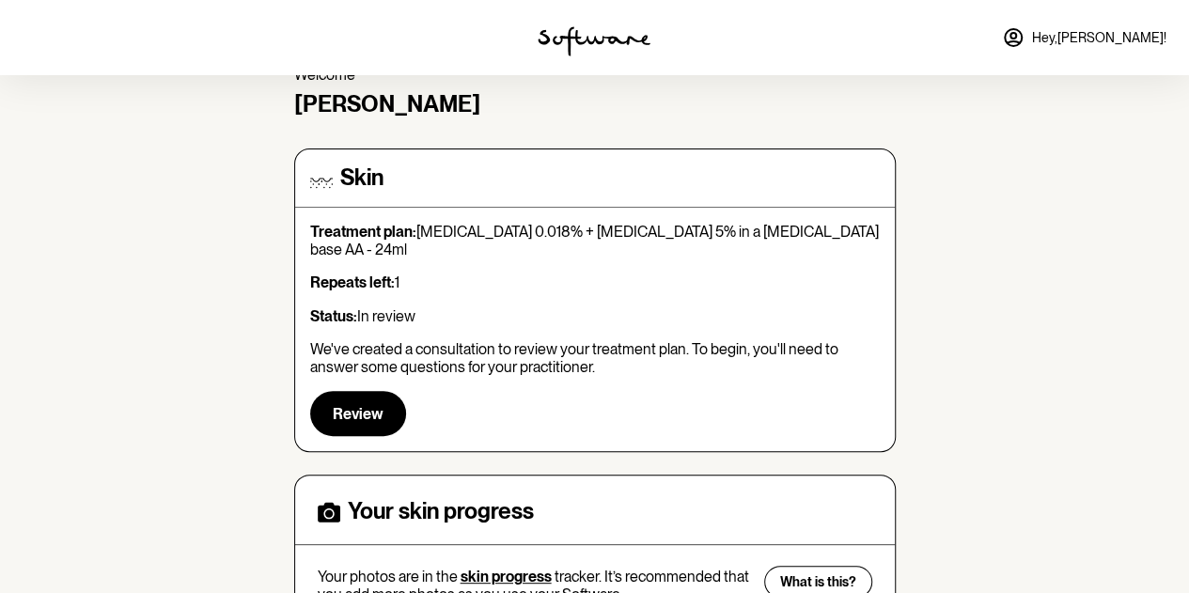
scroll to position [188, 0]
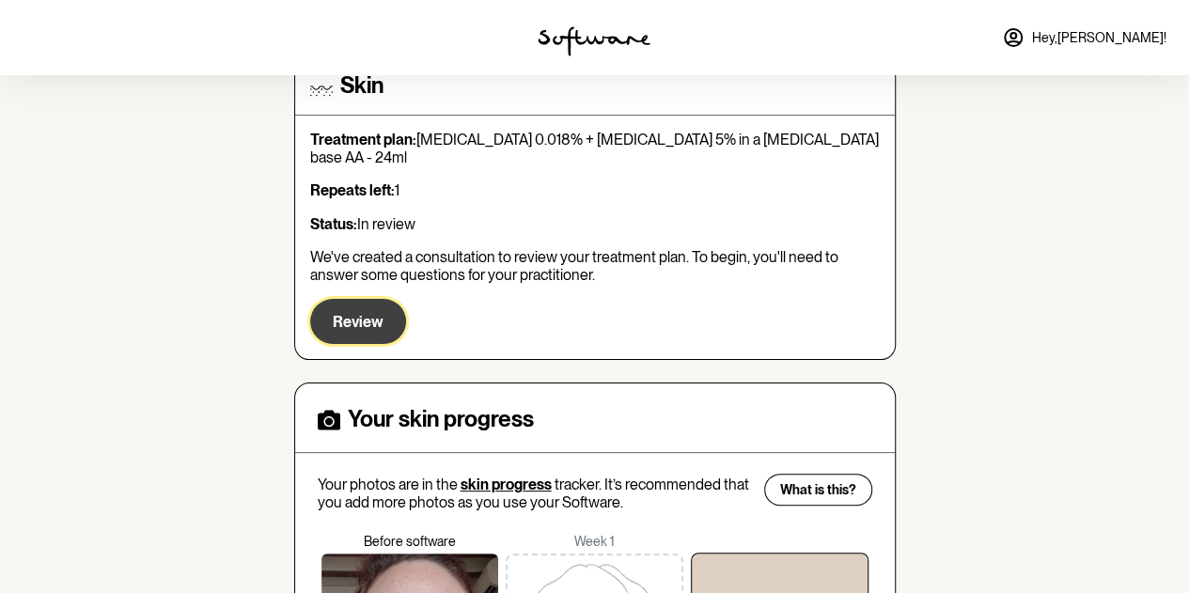
click at [373, 313] on span "Review" at bounding box center [358, 322] width 51 height 18
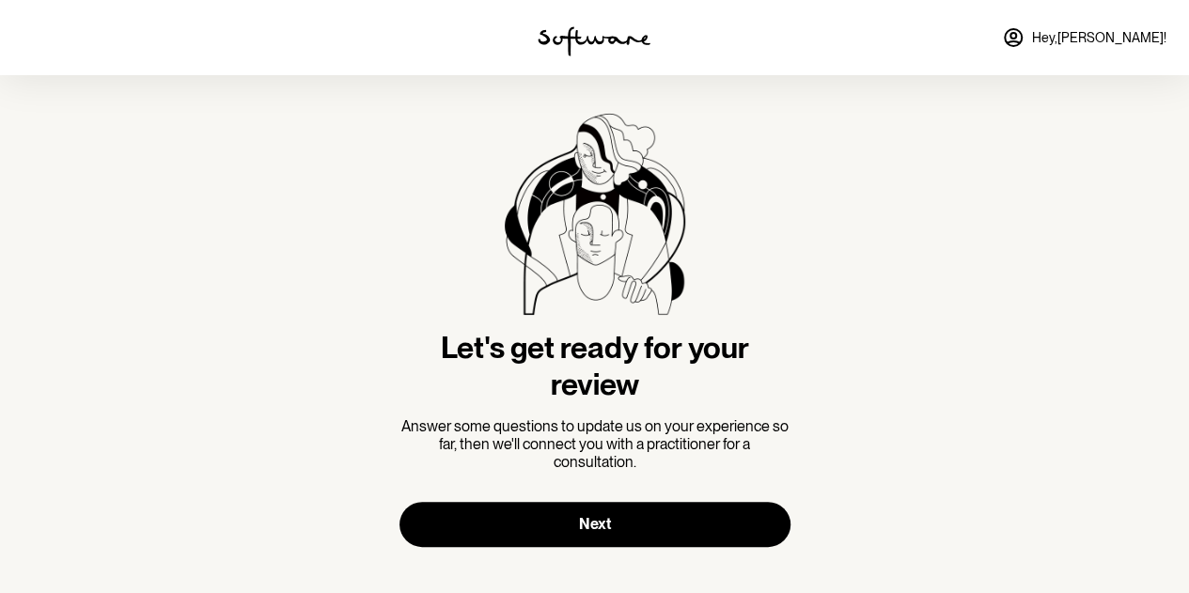
scroll to position [36, 0]
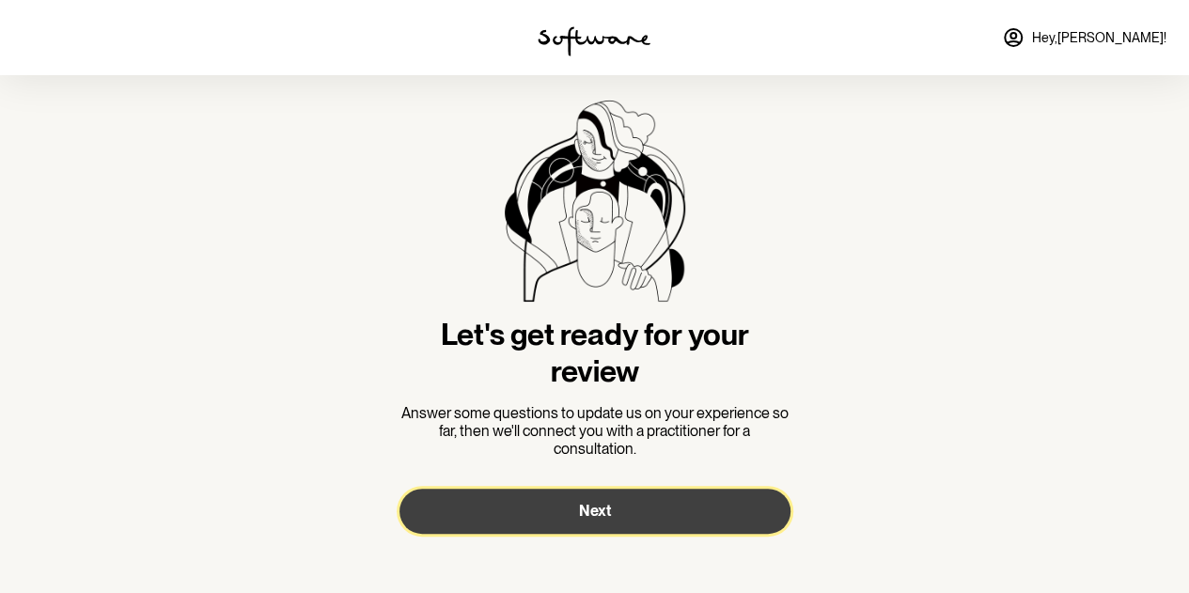
click at [617, 529] on button "Next" at bounding box center [594, 511] width 391 height 45
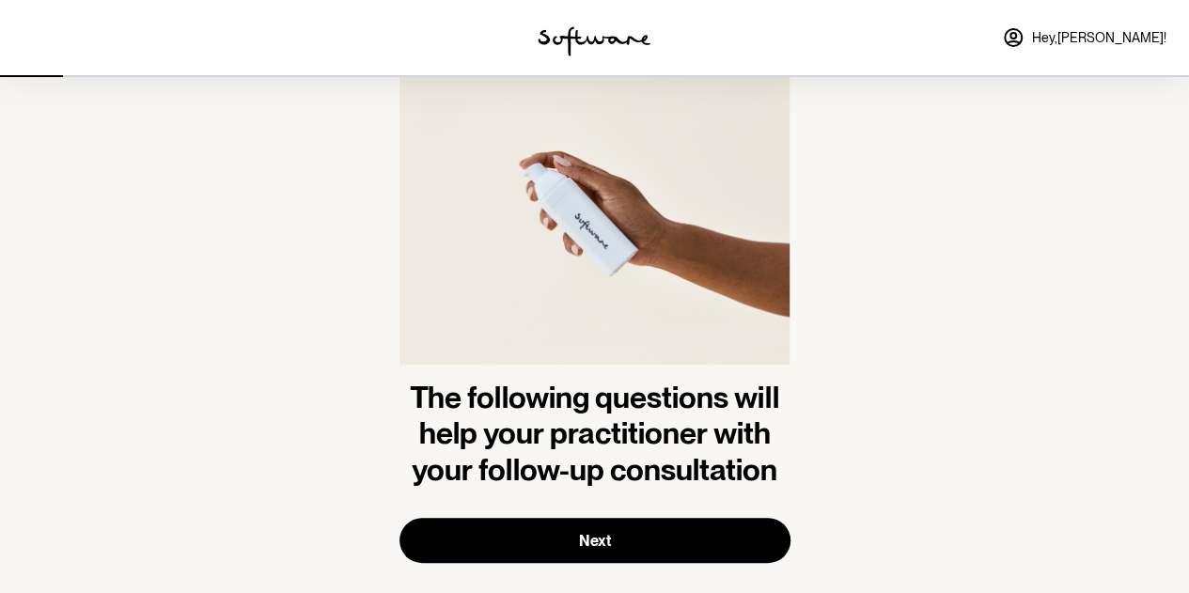
scroll to position [94, 0]
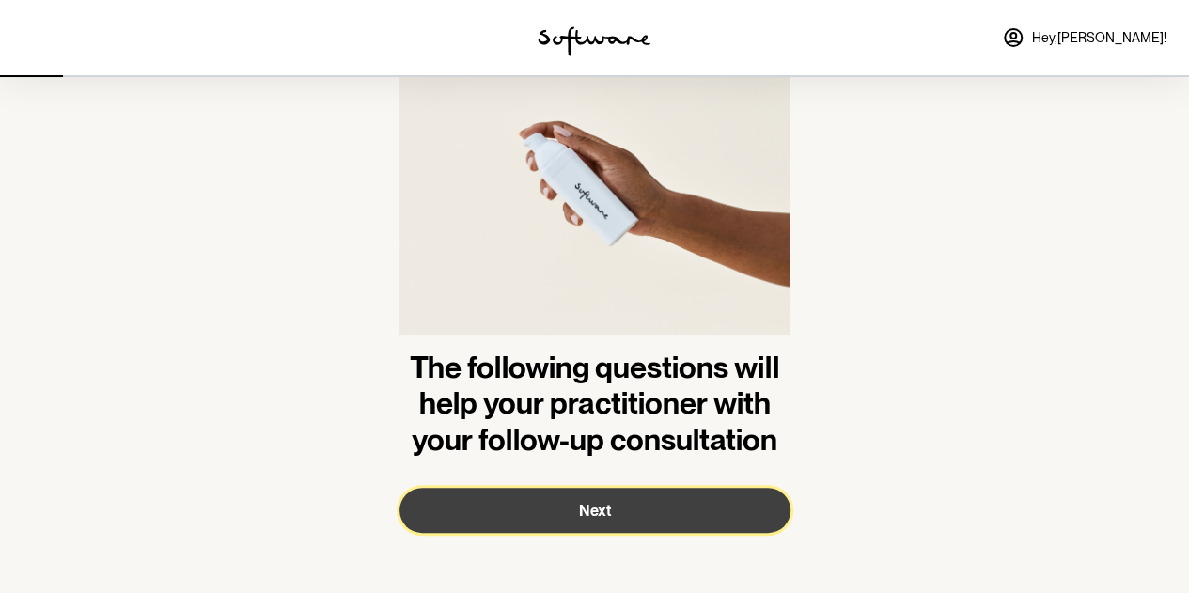
click at [613, 514] on button "Next" at bounding box center [594, 510] width 391 height 45
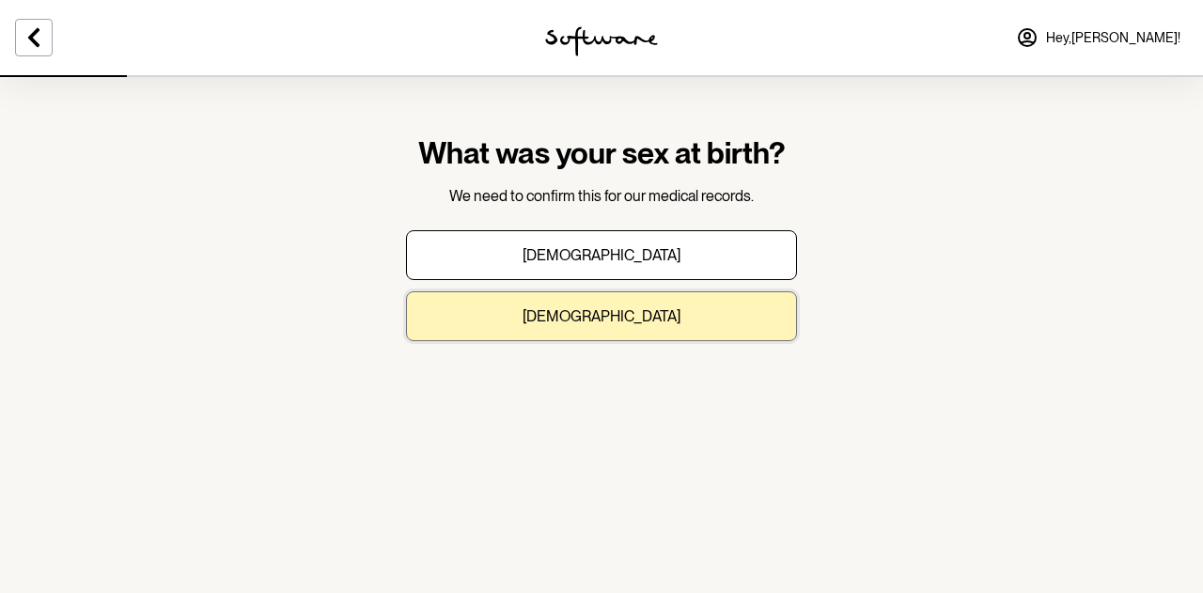
click at [706, 321] on button "[DEMOGRAPHIC_DATA]" at bounding box center [601, 316] width 391 height 50
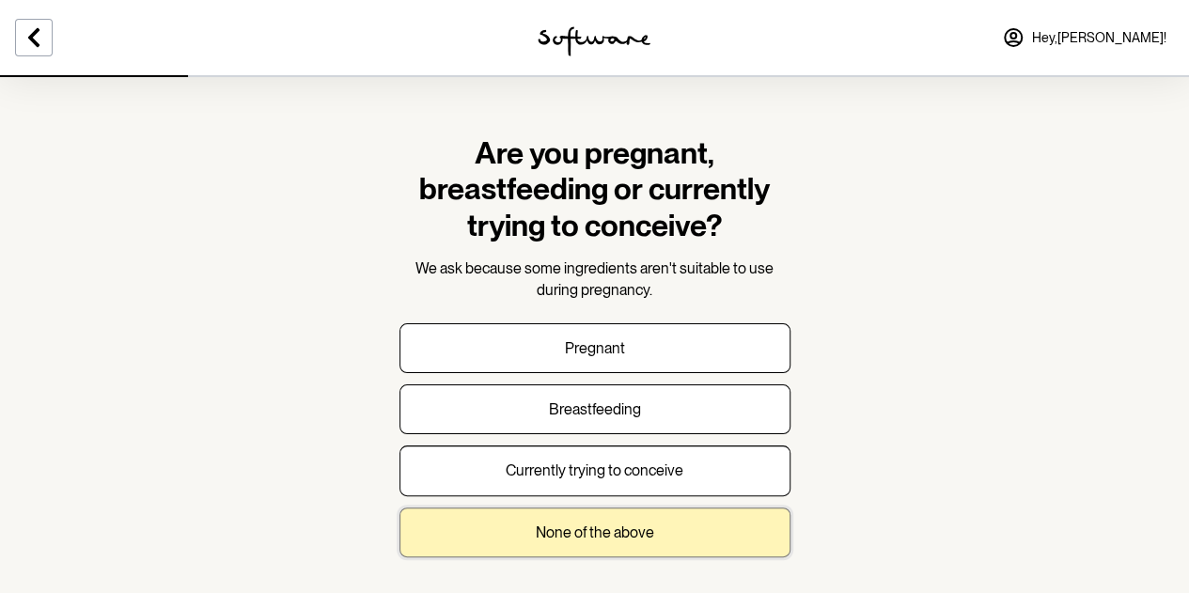
click at [653, 523] on button "None of the above" at bounding box center [594, 533] width 391 height 50
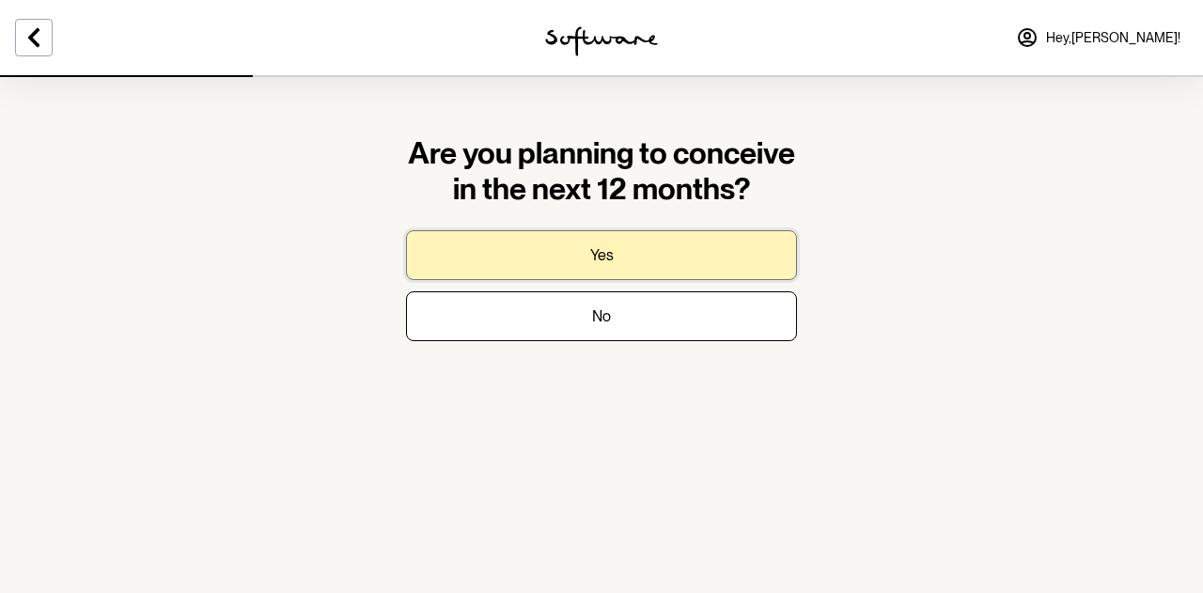
click at [602, 257] on p "Yes" at bounding box center [601, 255] width 23 height 18
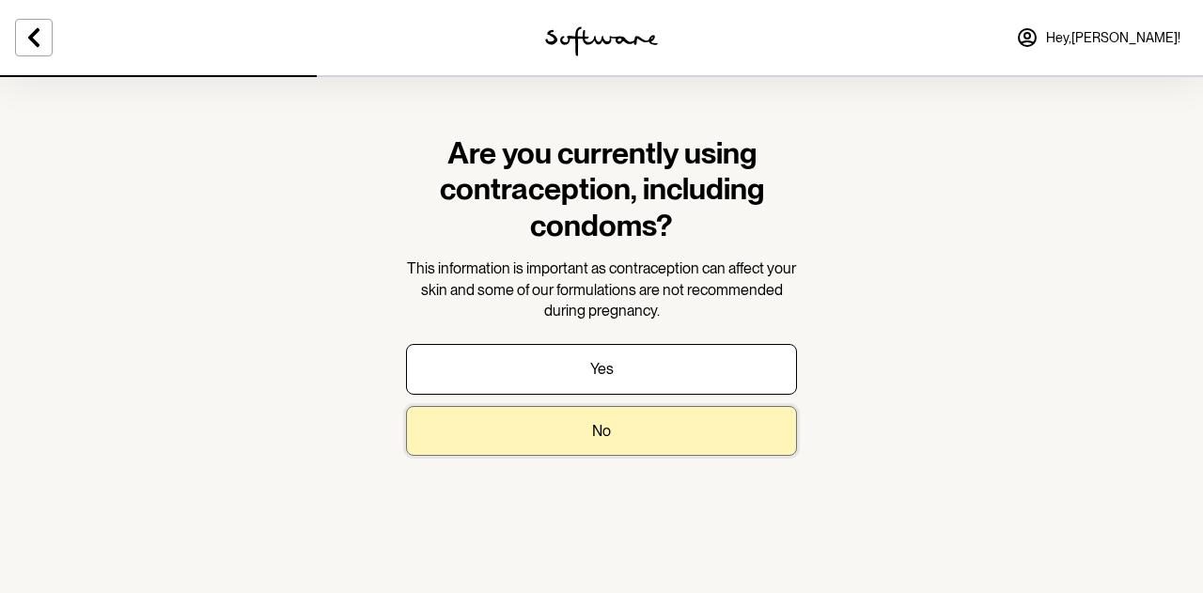
click at [607, 424] on p "No" at bounding box center [601, 431] width 19 height 18
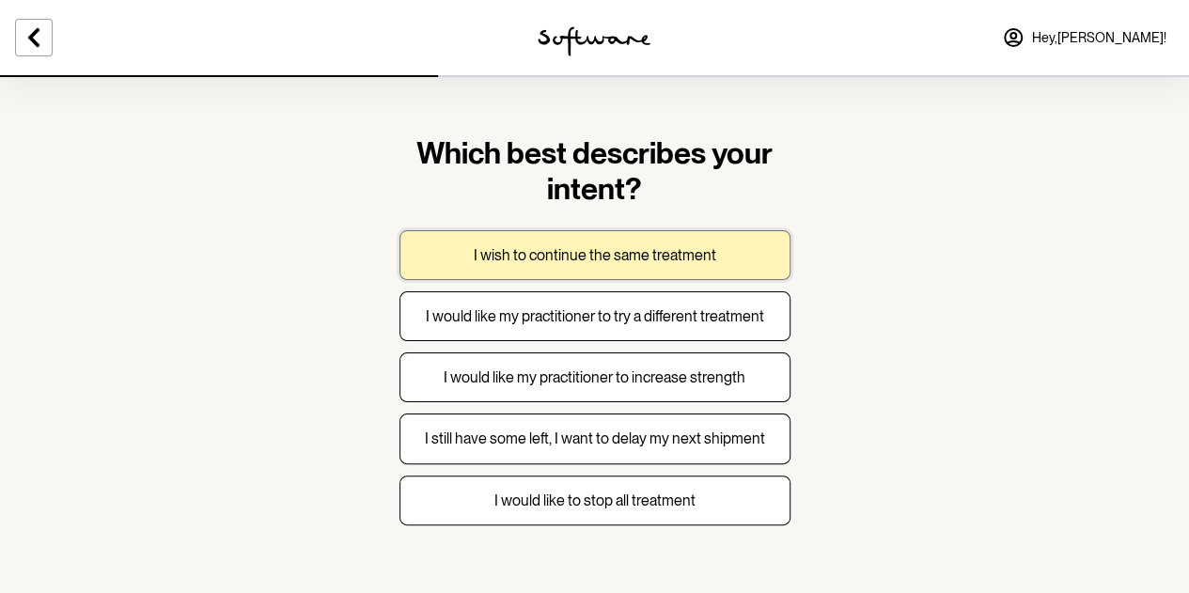
click at [621, 254] on p "I wish to continue the same treatment" at bounding box center [595, 255] width 243 height 18
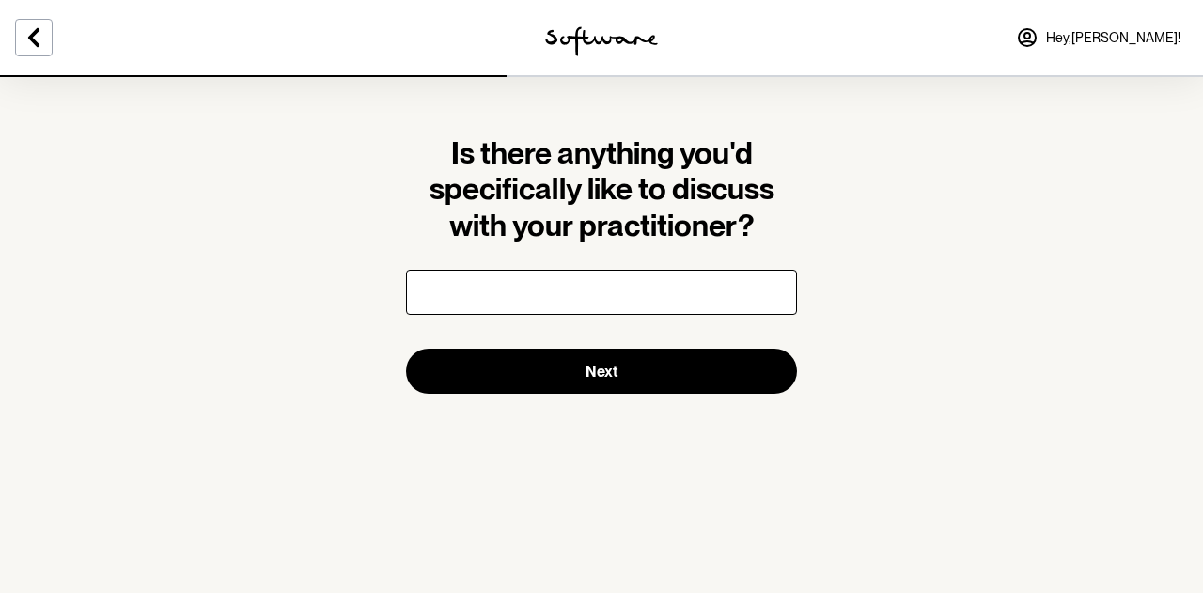
click at [406, 349] on button "Next" at bounding box center [601, 371] width 391 height 45
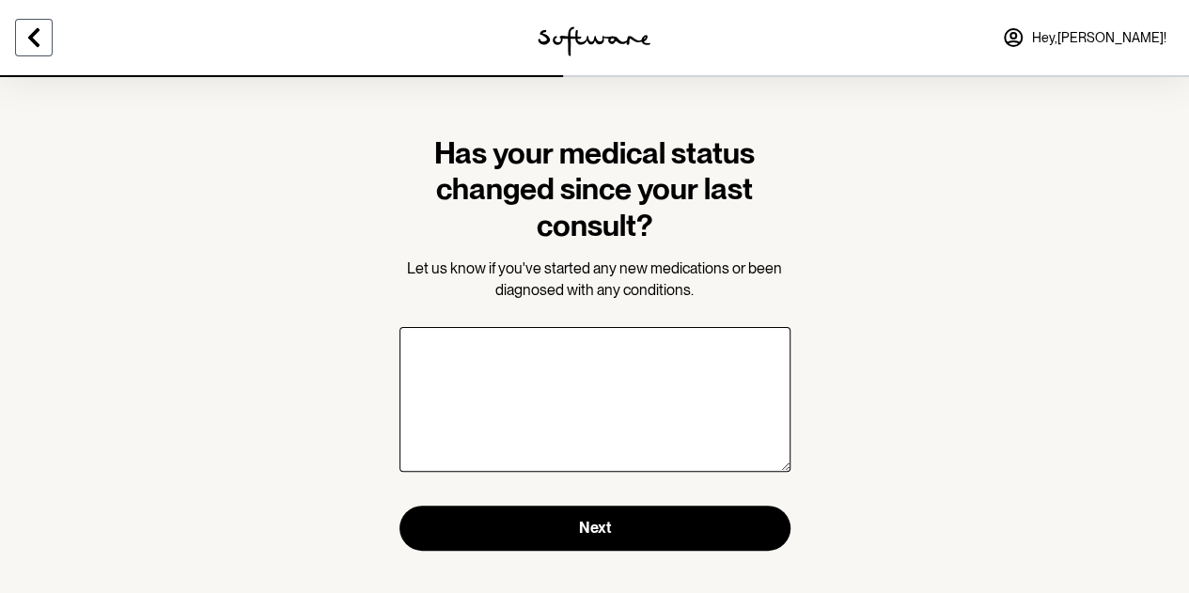
click at [25, 45] on icon at bounding box center [34, 37] width 23 height 23
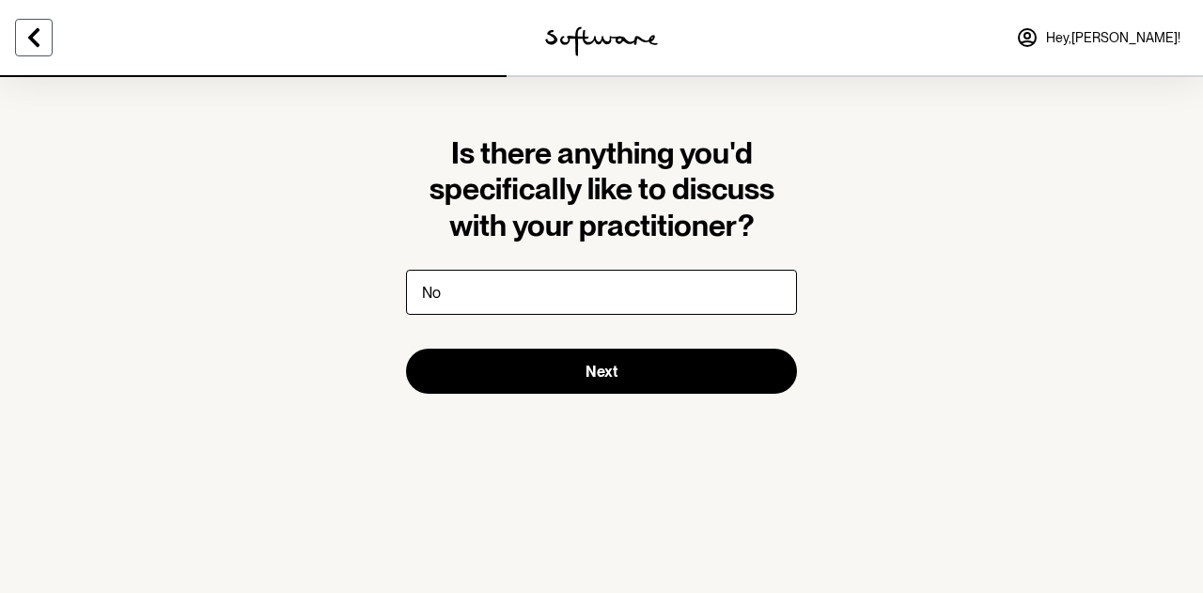
type input "No"
click at [43, 42] on icon at bounding box center [34, 37] width 23 height 23
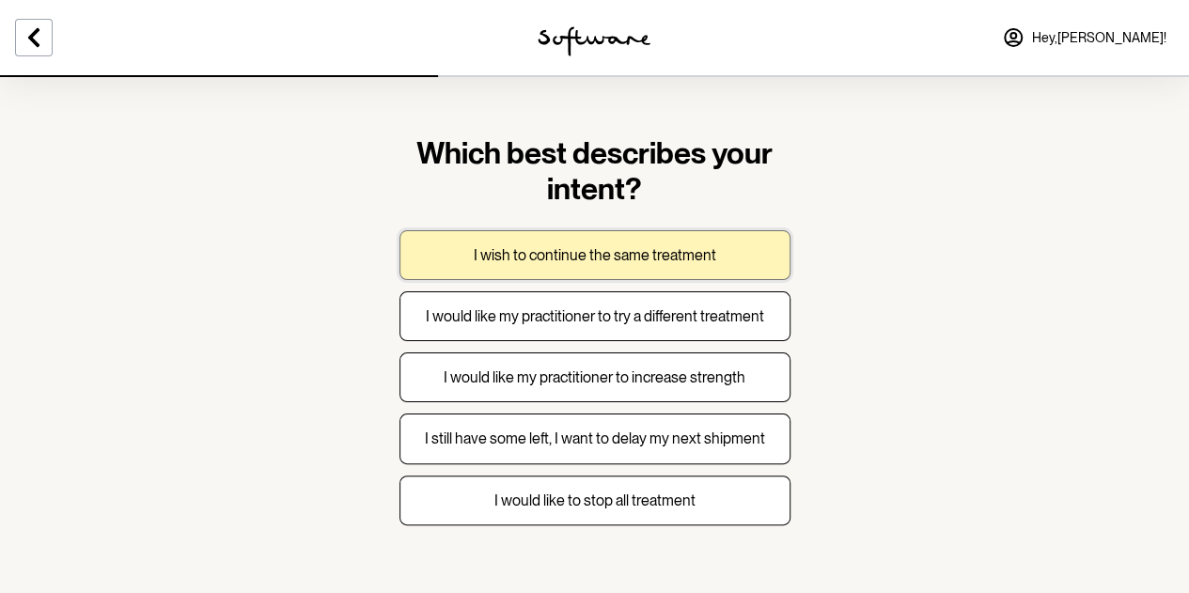
click at [587, 237] on button "I wish to continue the same treatment" at bounding box center [594, 255] width 391 height 50
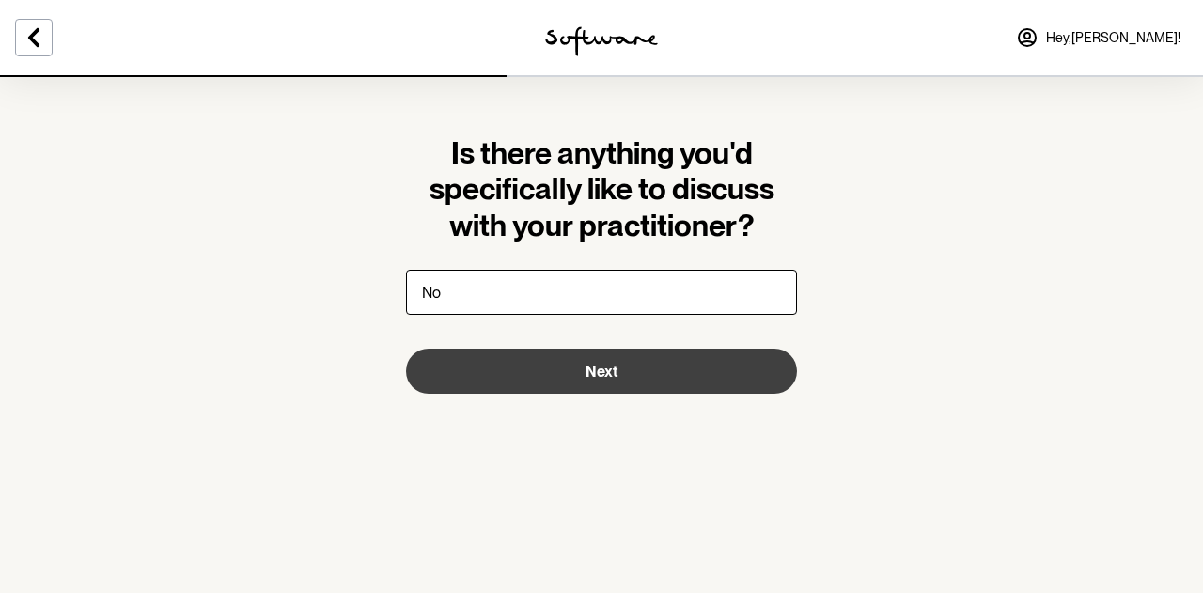
type input "No"
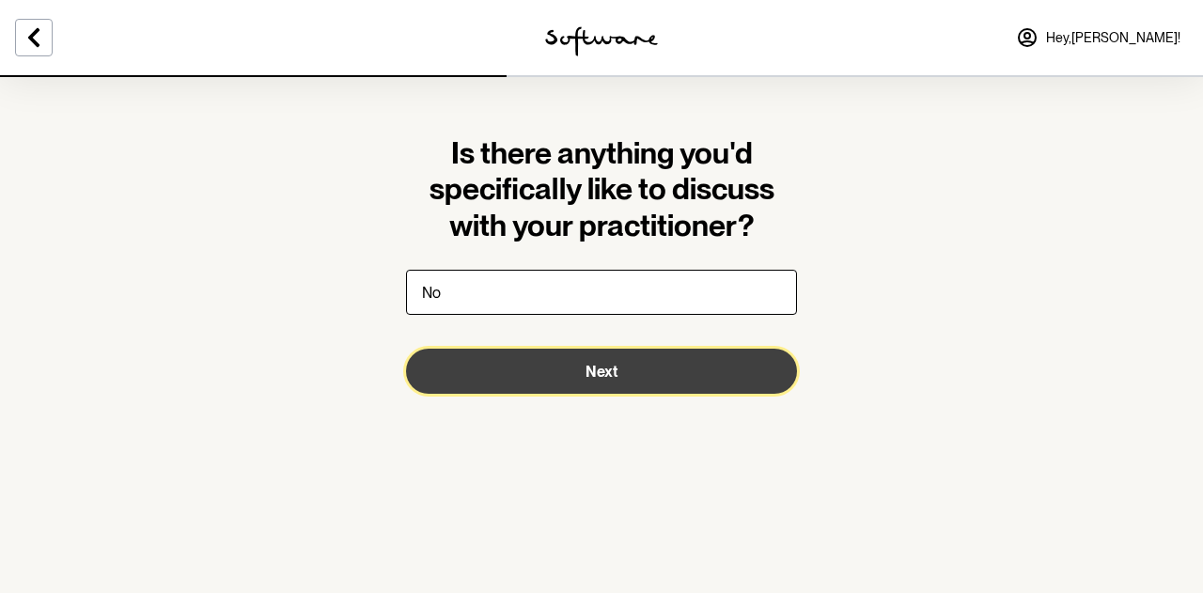
click at [548, 360] on button "Next" at bounding box center [601, 371] width 391 height 45
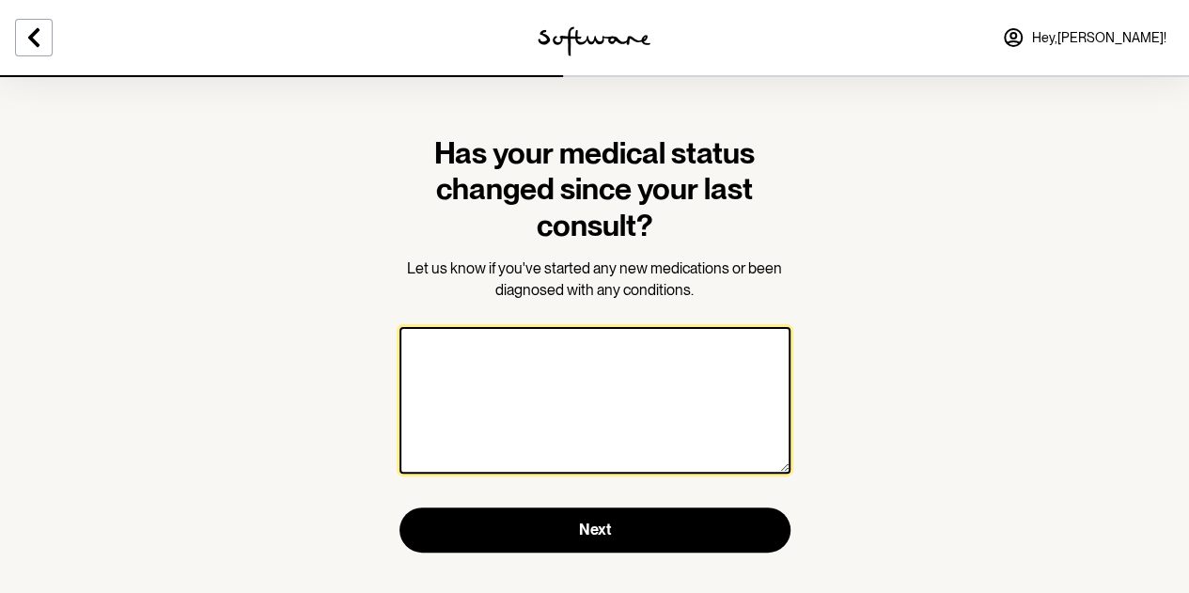
click at [548, 360] on textarea at bounding box center [594, 400] width 391 height 147
type textarea "n"
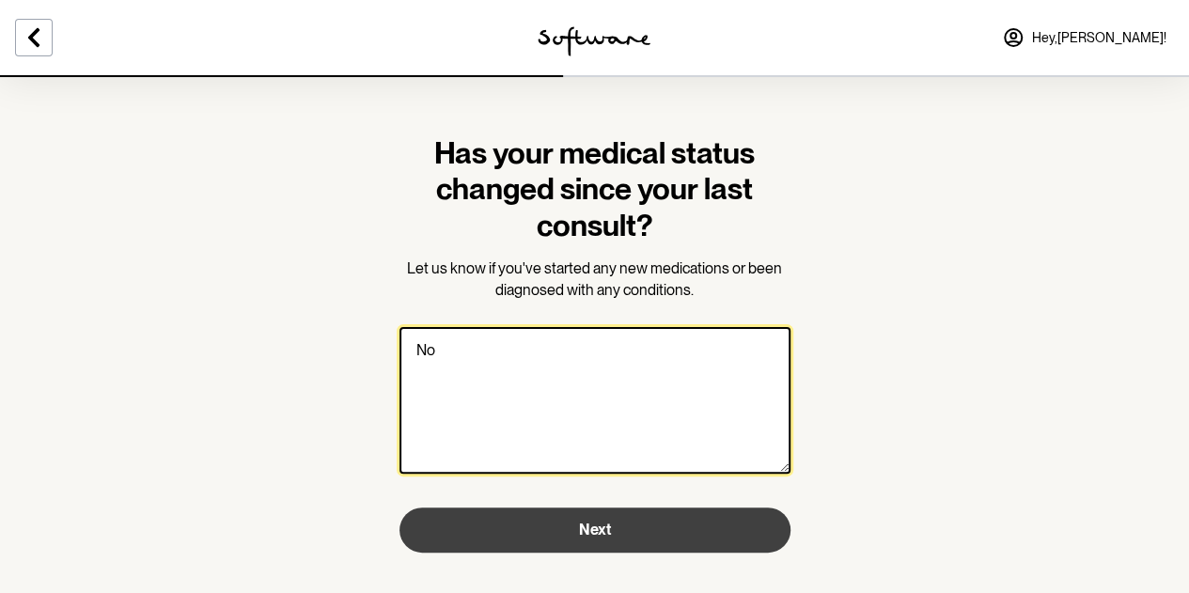
type textarea "No"
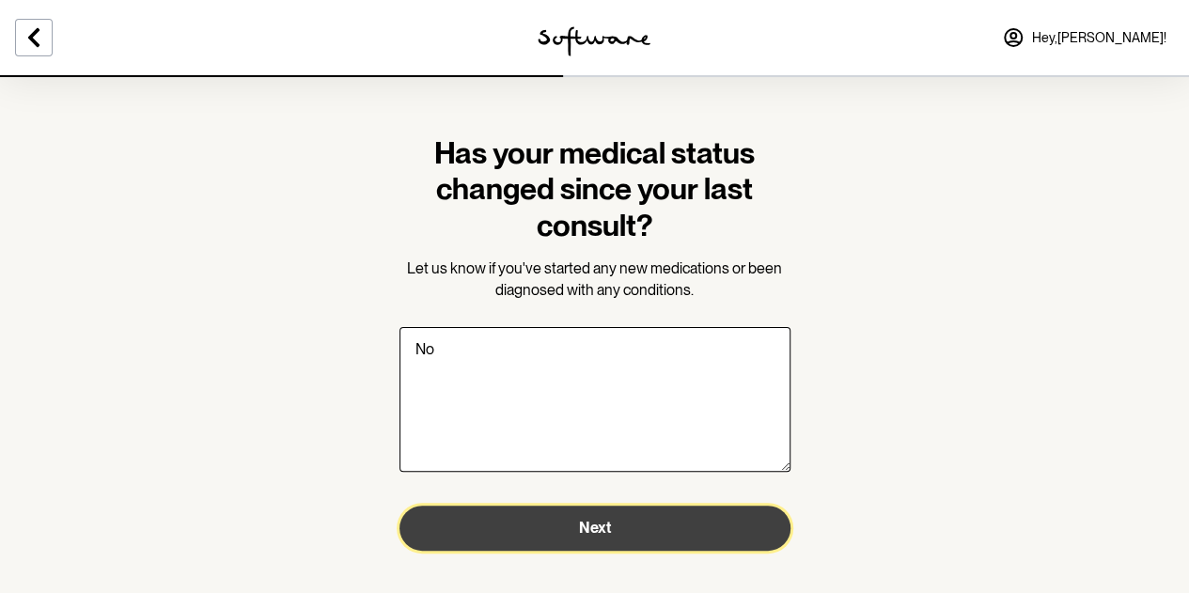
click at [591, 516] on button "Next" at bounding box center [594, 528] width 391 height 45
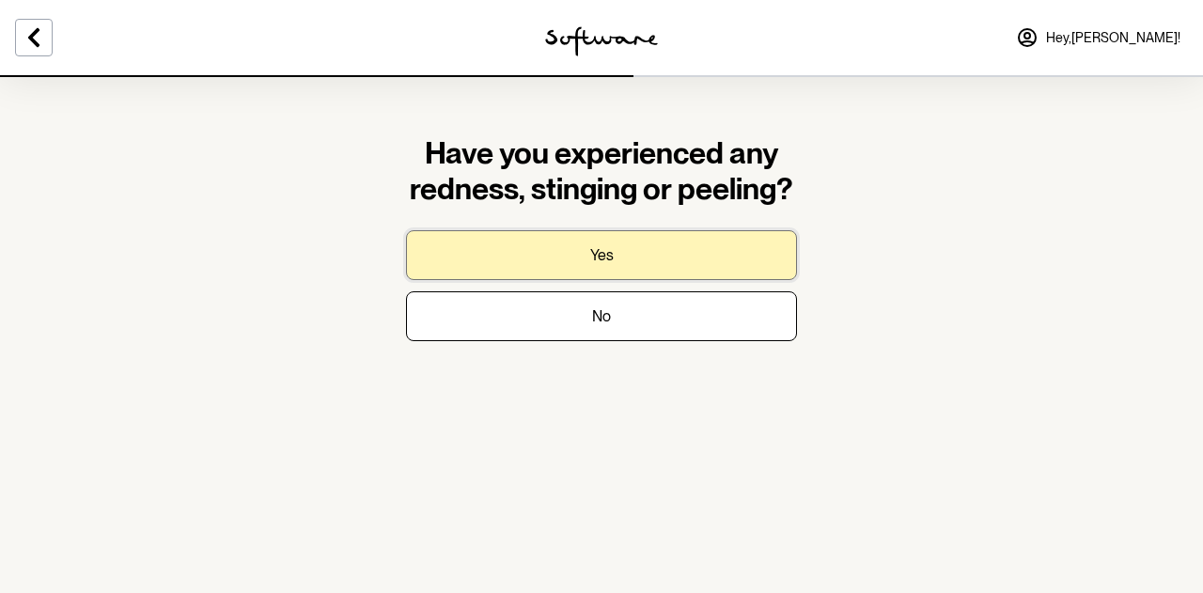
click at [601, 262] on p "Yes" at bounding box center [601, 255] width 23 height 18
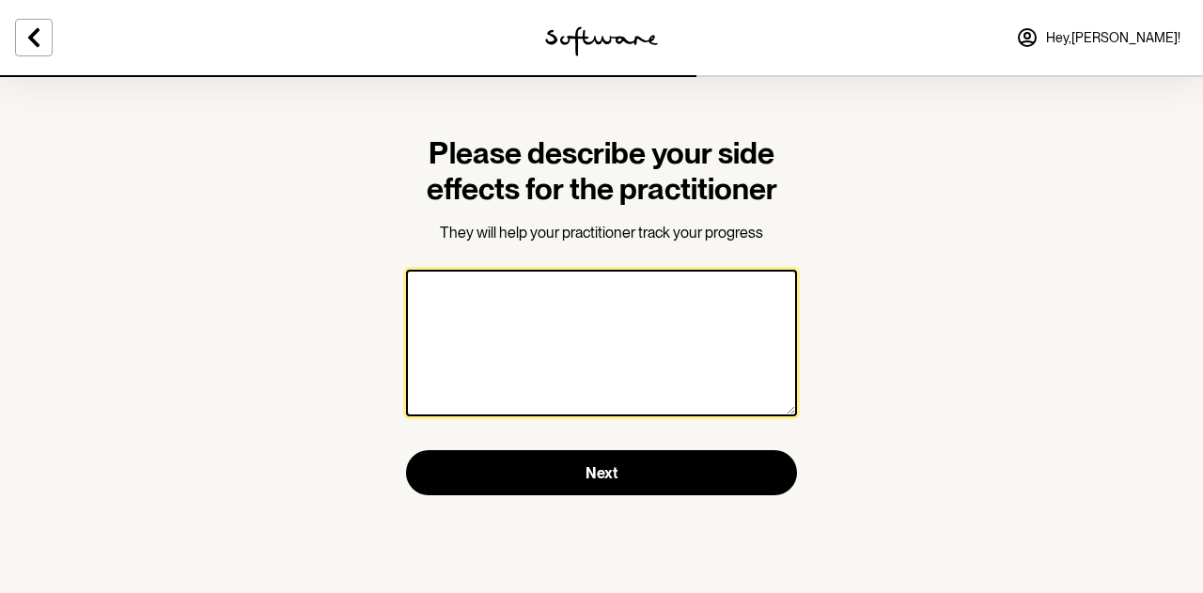
click at [579, 315] on textarea at bounding box center [601, 343] width 391 height 147
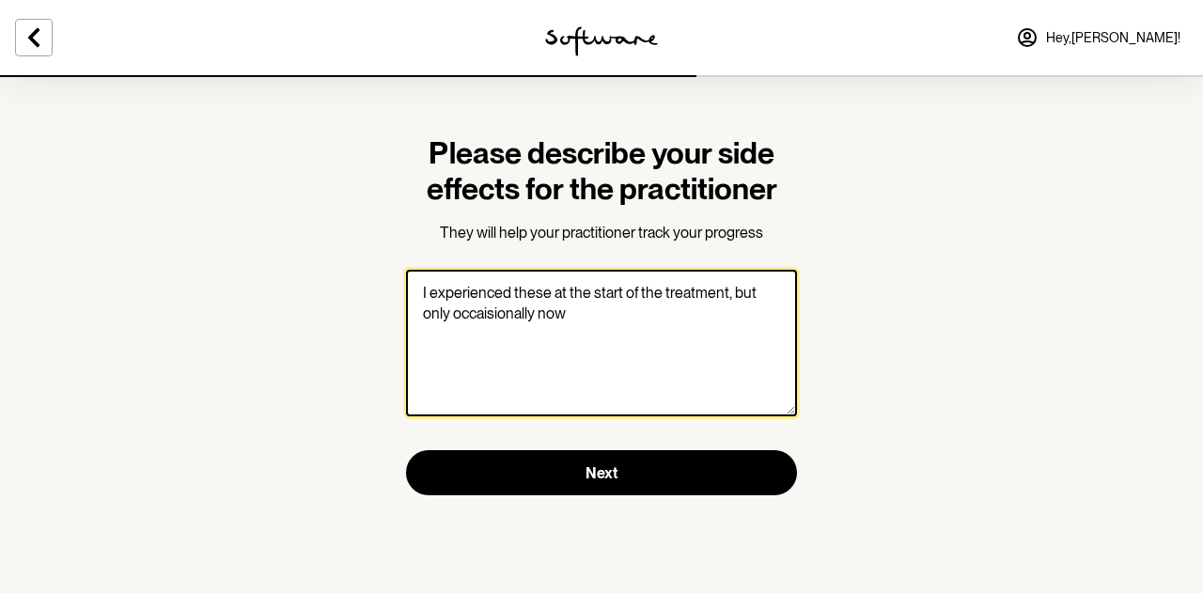
click at [521, 317] on textarea "I experienced these at the start of the treatment, but only occaisionally now" at bounding box center [601, 343] width 391 height 147
click at [618, 321] on textarea "I experienced these at the start of the treatment, but only occaisionally now" at bounding box center [601, 343] width 391 height 147
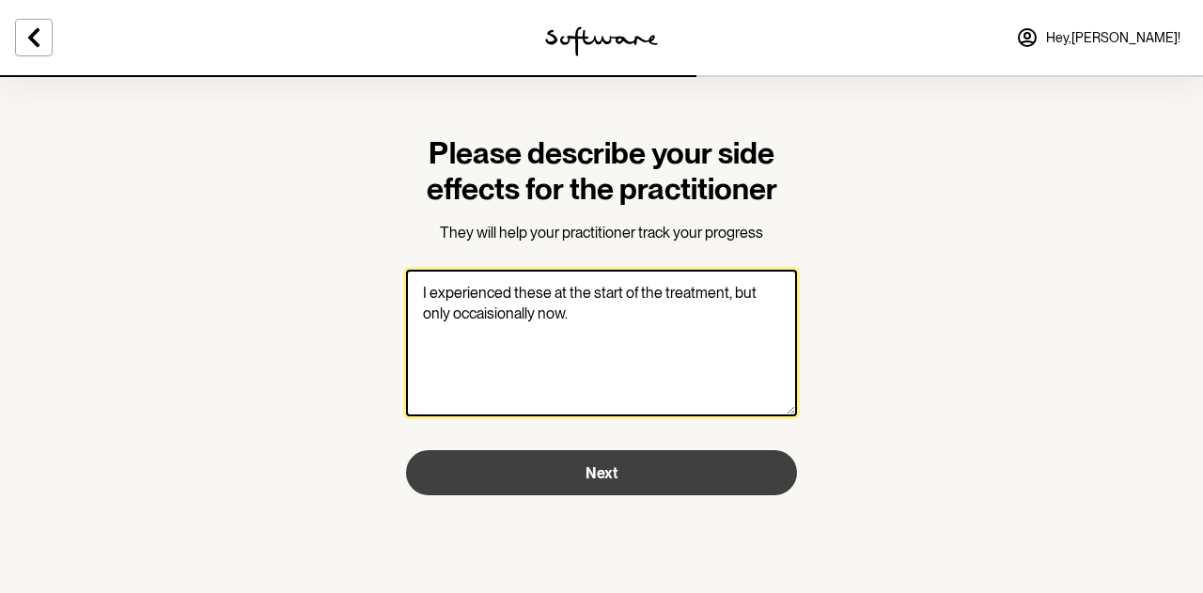
type textarea "I experienced these at the start of the treatment, but only occaisionally now."
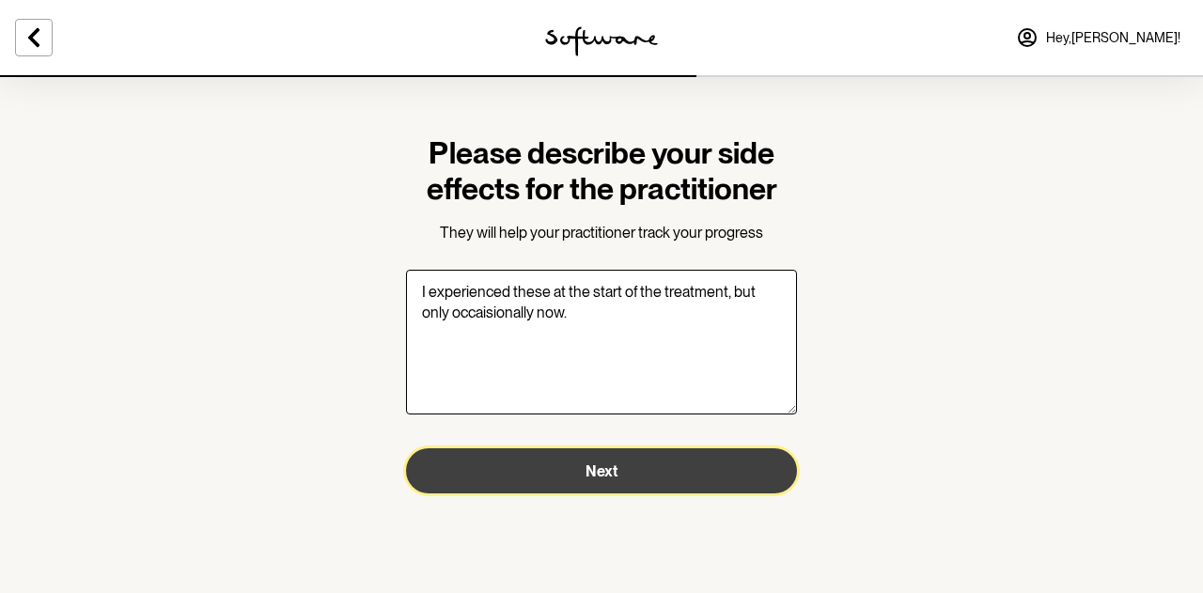
click at [624, 465] on button "Next" at bounding box center [601, 470] width 391 height 45
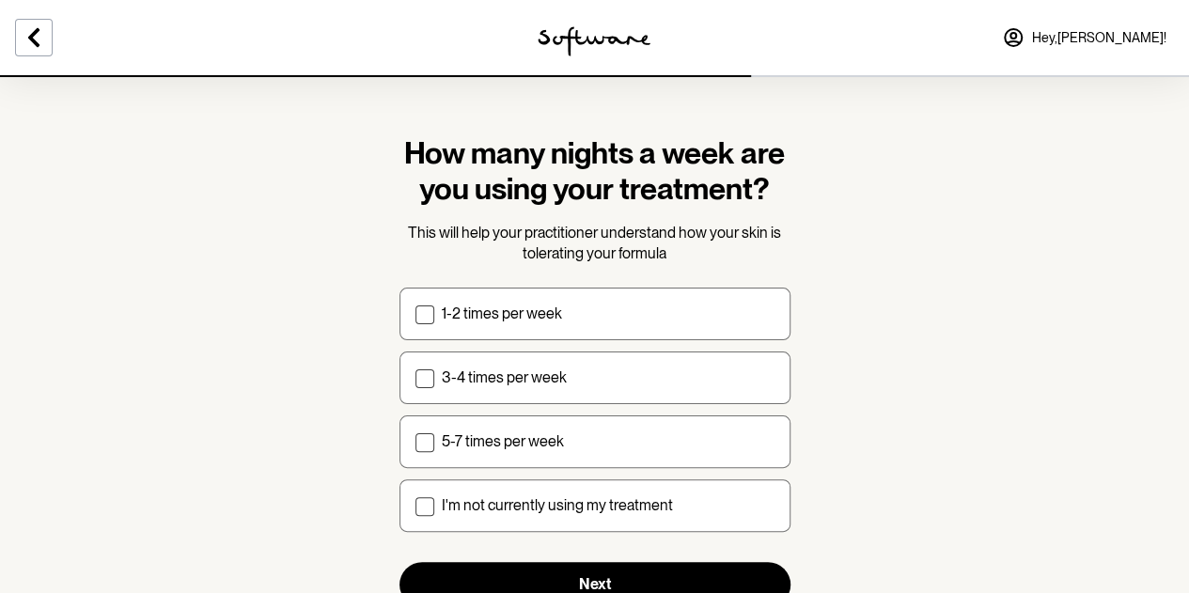
scroll to position [70, 0]
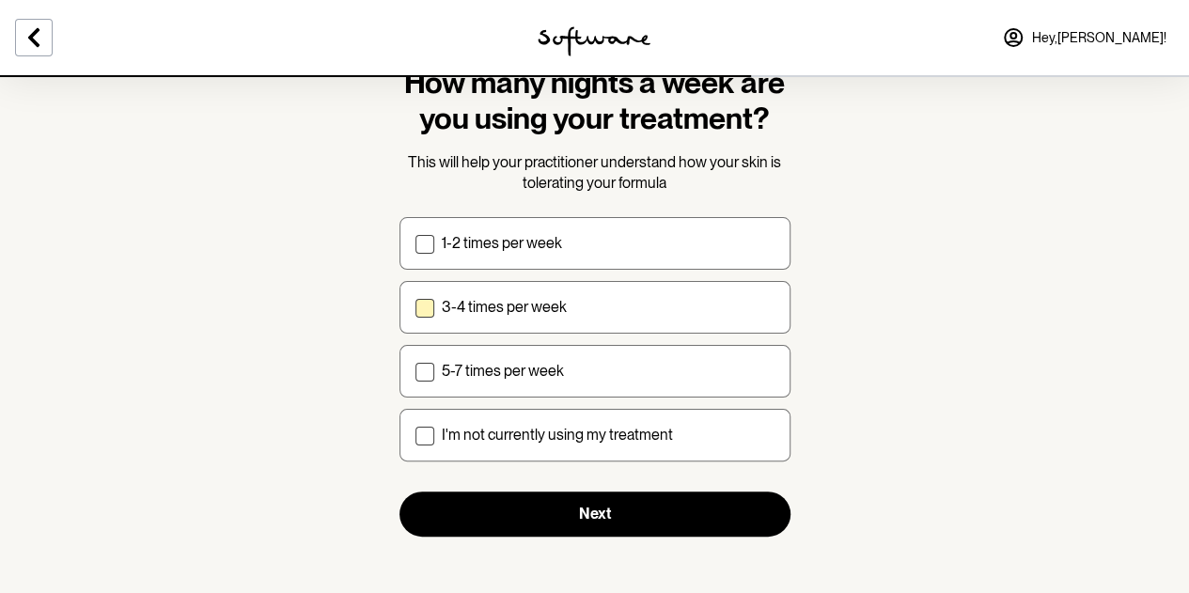
click at [697, 312] on div "3-4 times per week" at bounding box center [608, 307] width 333 height 18
click at [415, 307] on input "3-4 times per week" at bounding box center [415, 306] width 1 height 1
checkbox input "true"
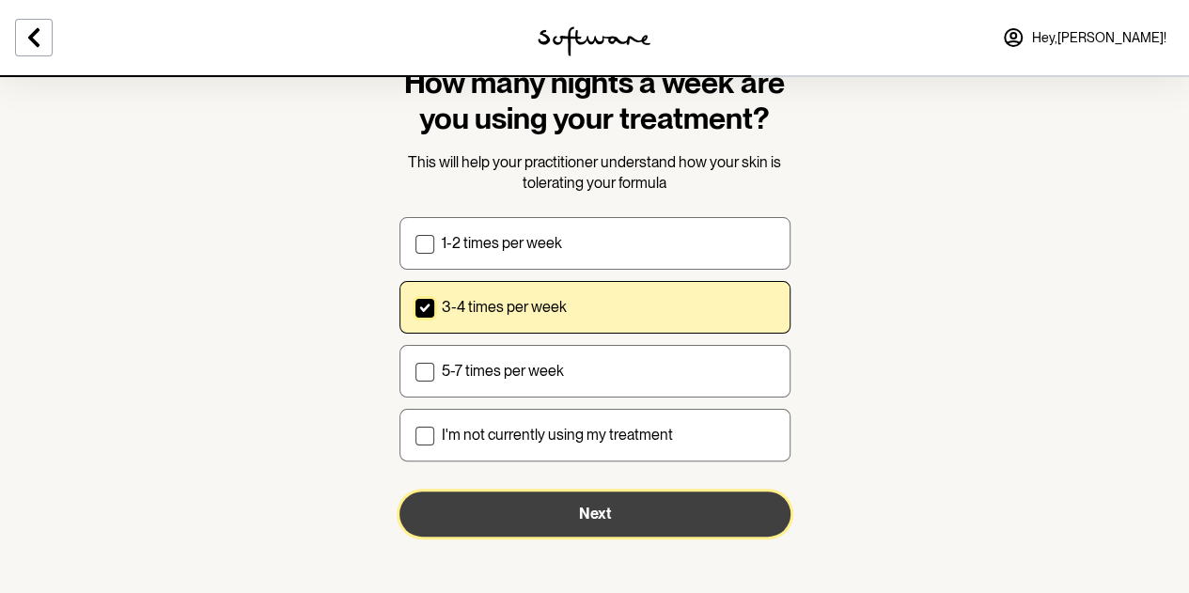
click at [605, 520] on span "Next" at bounding box center [595, 514] width 32 height 18
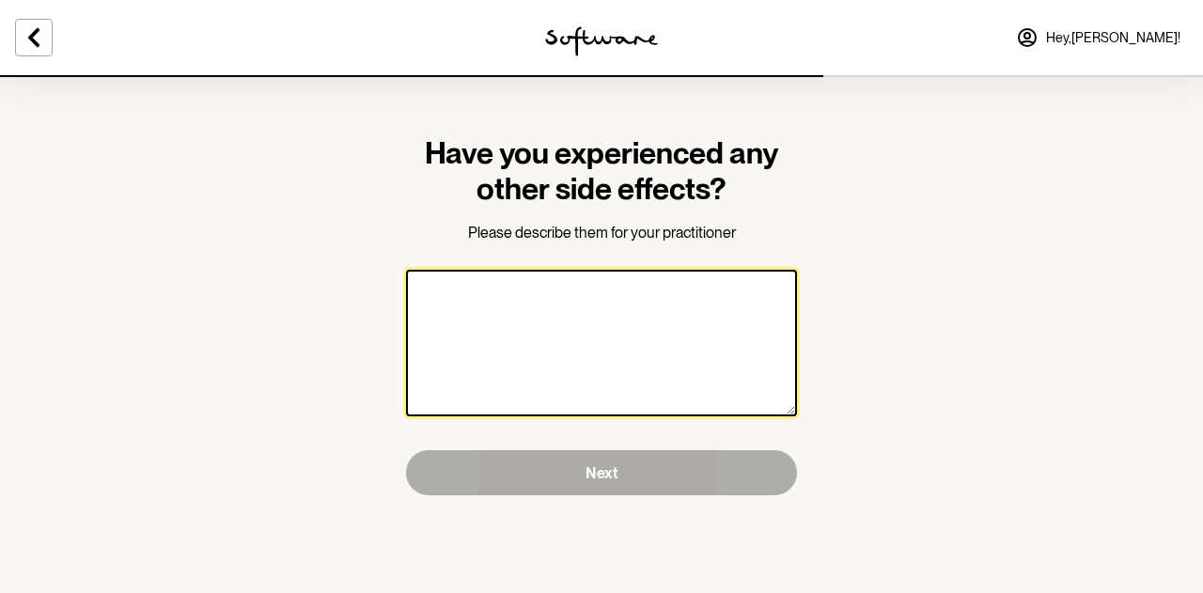
click at [618, 322] on textarea at bounding box center [601, 343] width 391 height 147
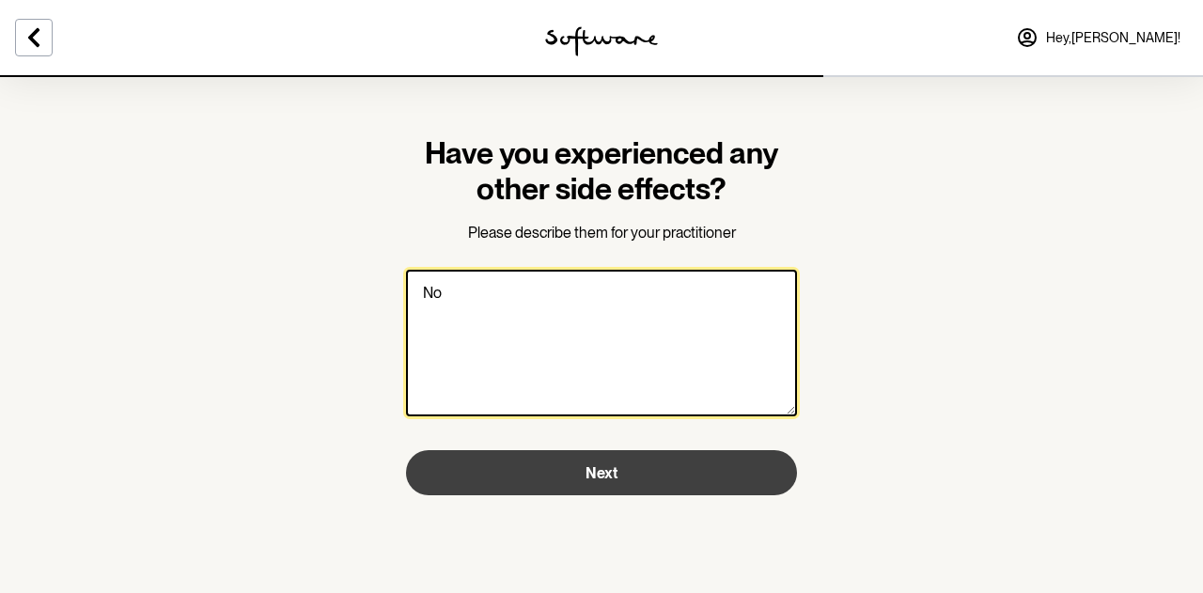
type textarea "No"
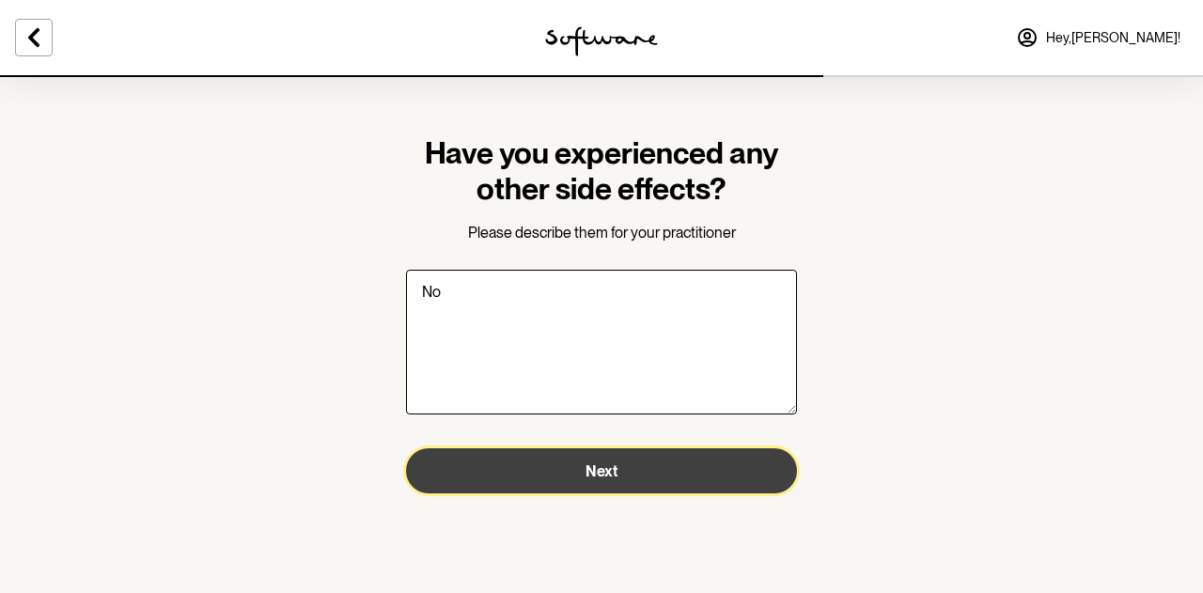
click at [679, 466] on button "Next" at bounding box center [601, 470] width 391 height 45
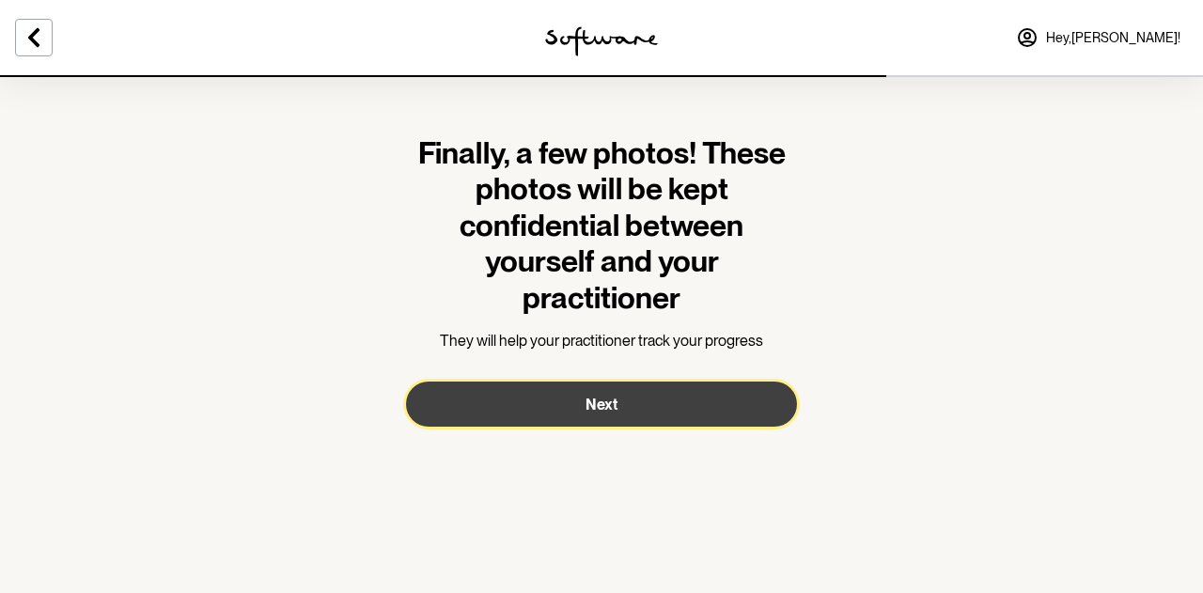
click at [619, 409] on button "Next" at bounding box center [601, 404] width 391 height 45
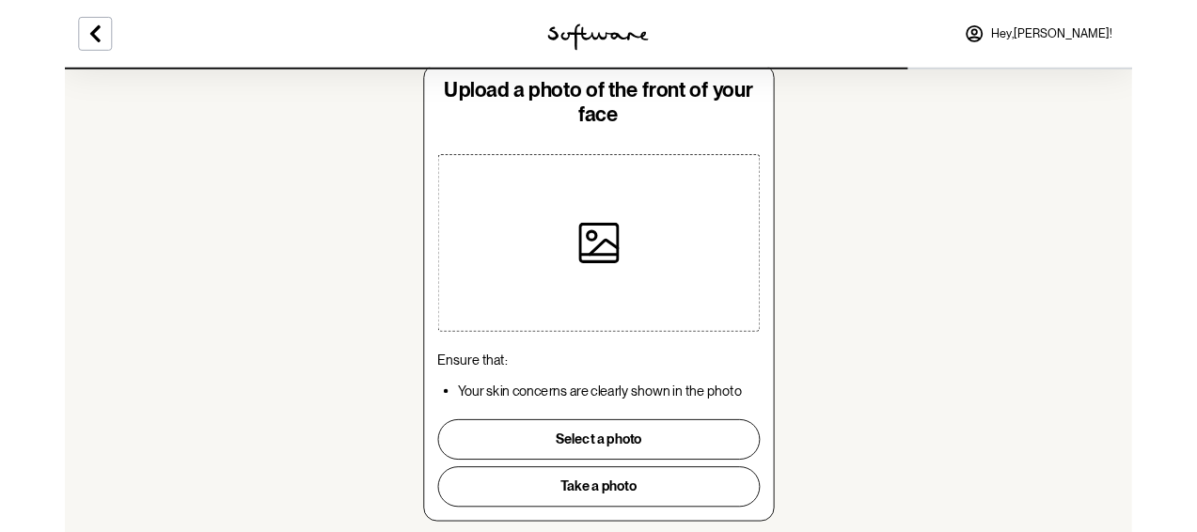
scroll to position [94, 0]
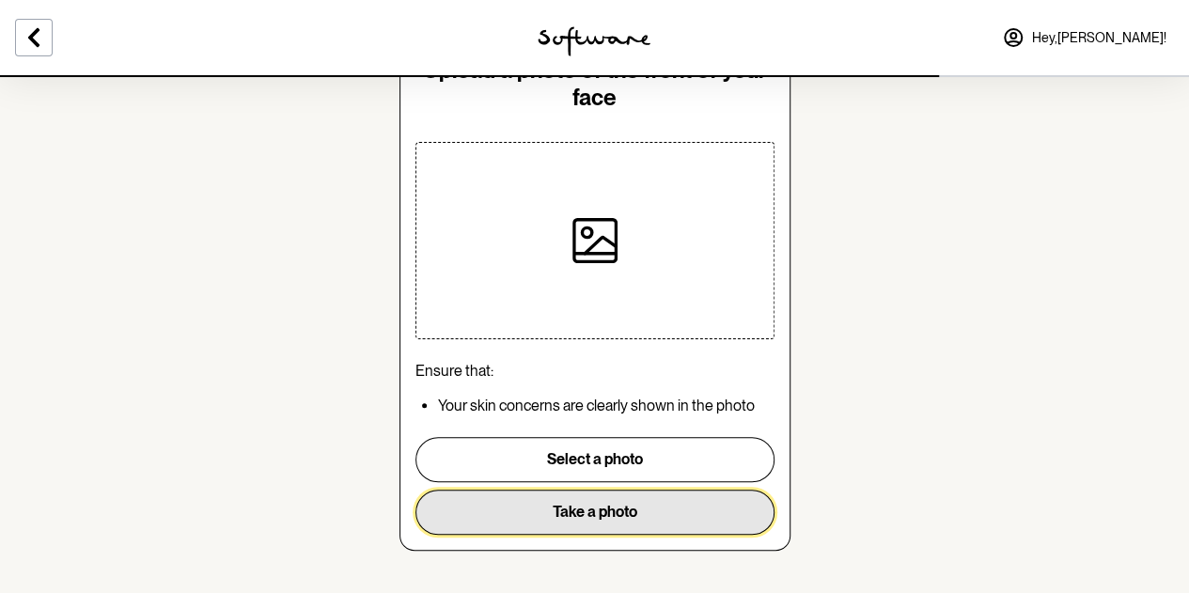
click at [668, 511] on button "Take a photo" at bounding box center [594, 512] width 359 height 45
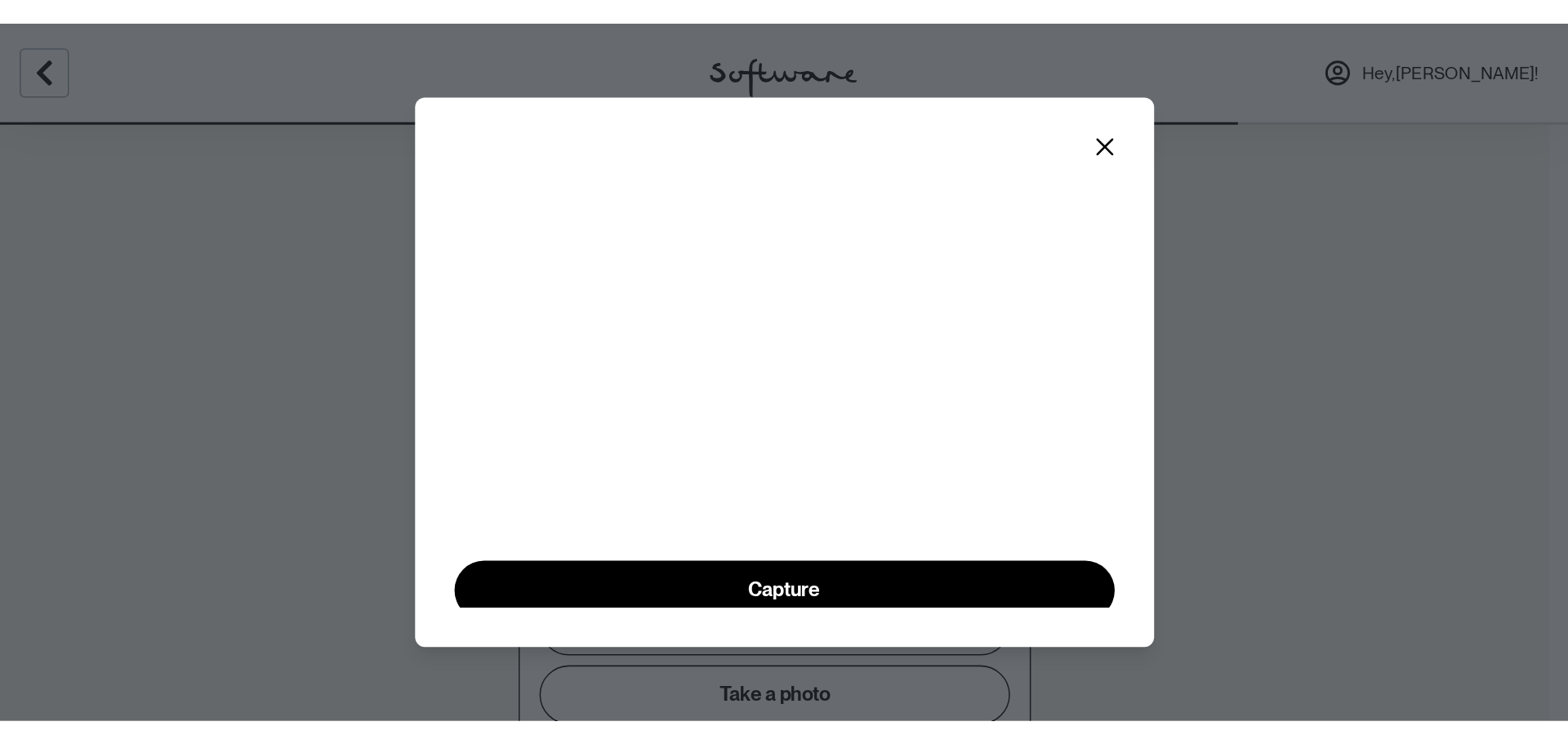
scroll to position [0, 0]
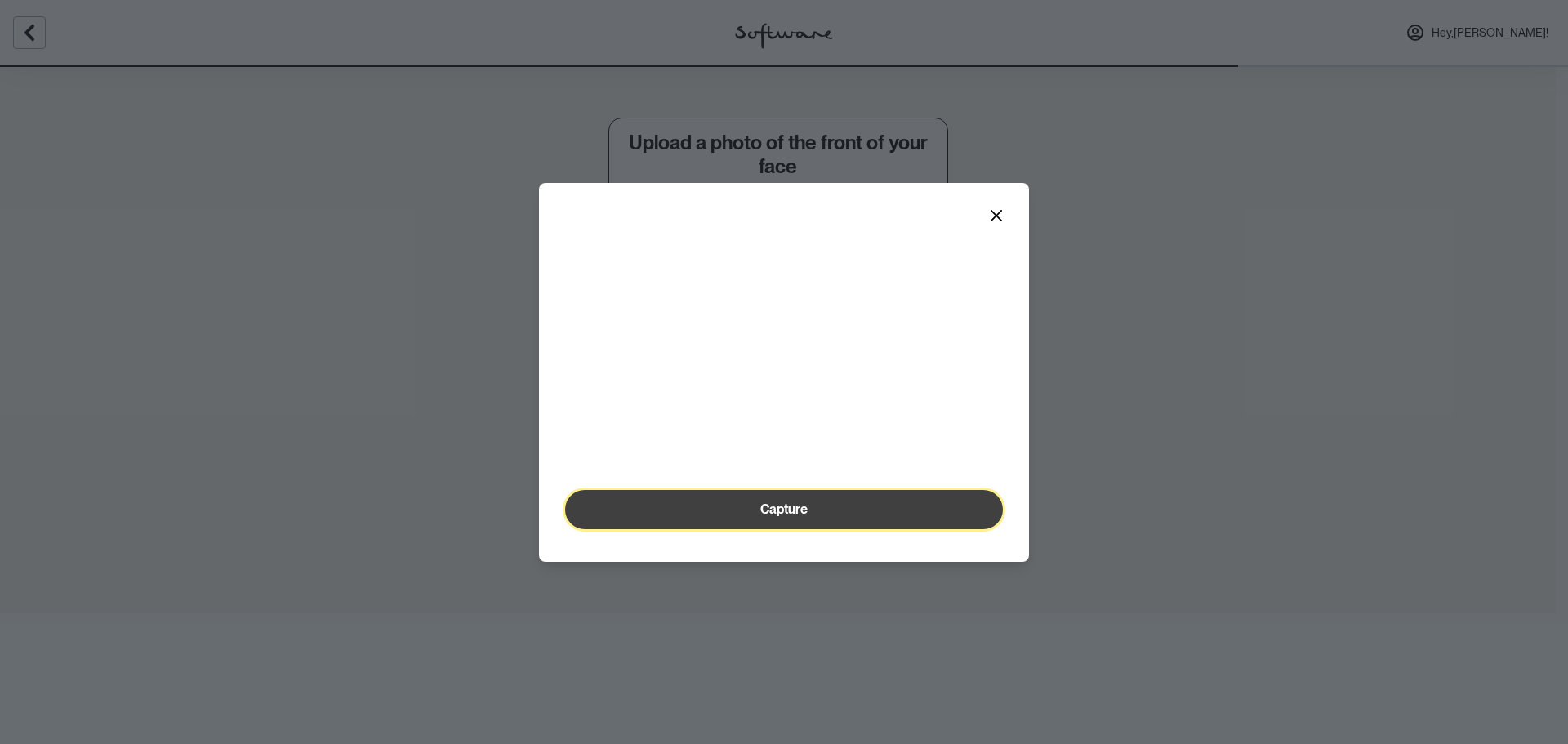
click at [809, 515] on button "Capture" at bounding box center [784, 509] width 438 height 39
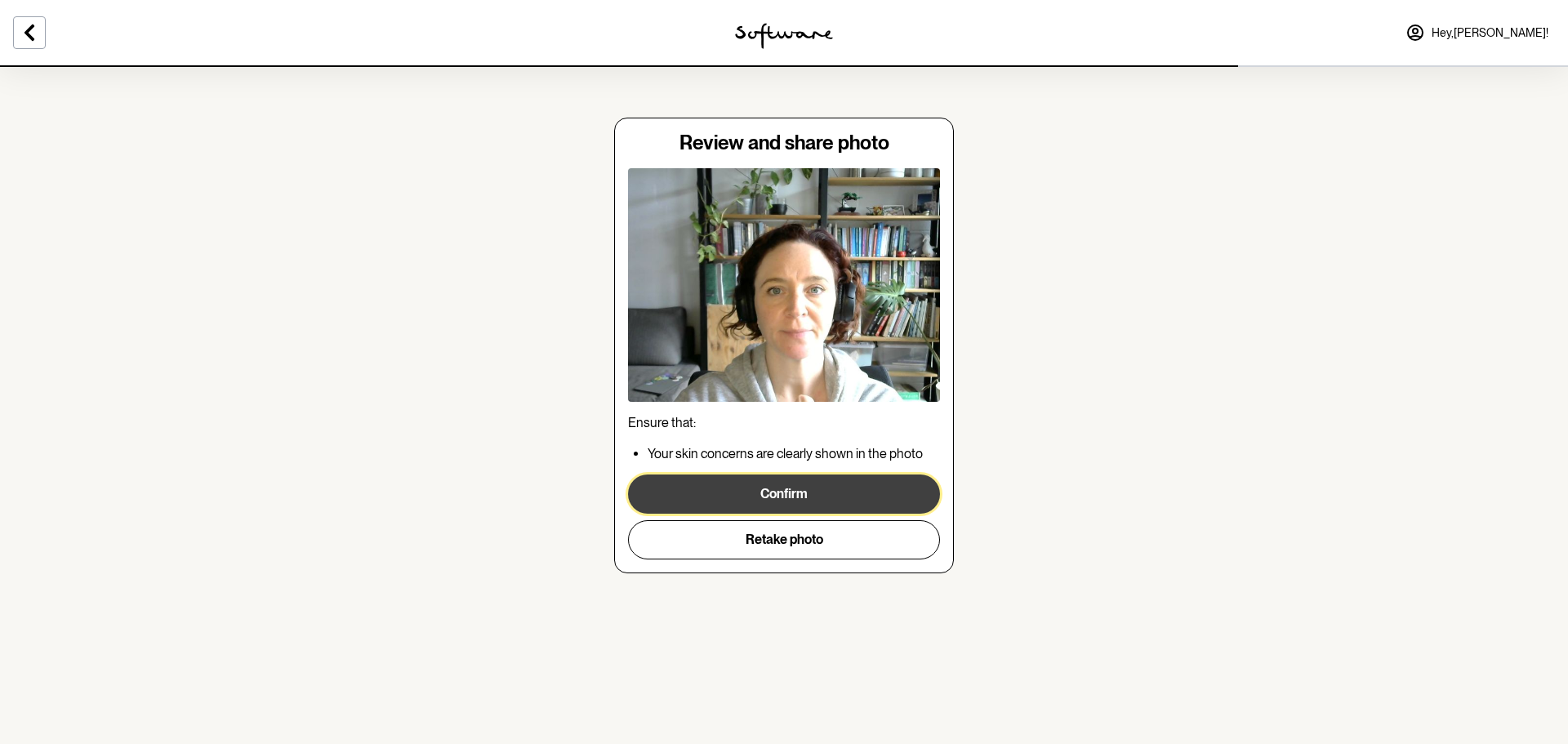
click at [797, 487] on button "Confirm" at bounding box center [784, 494] width 312 height 39
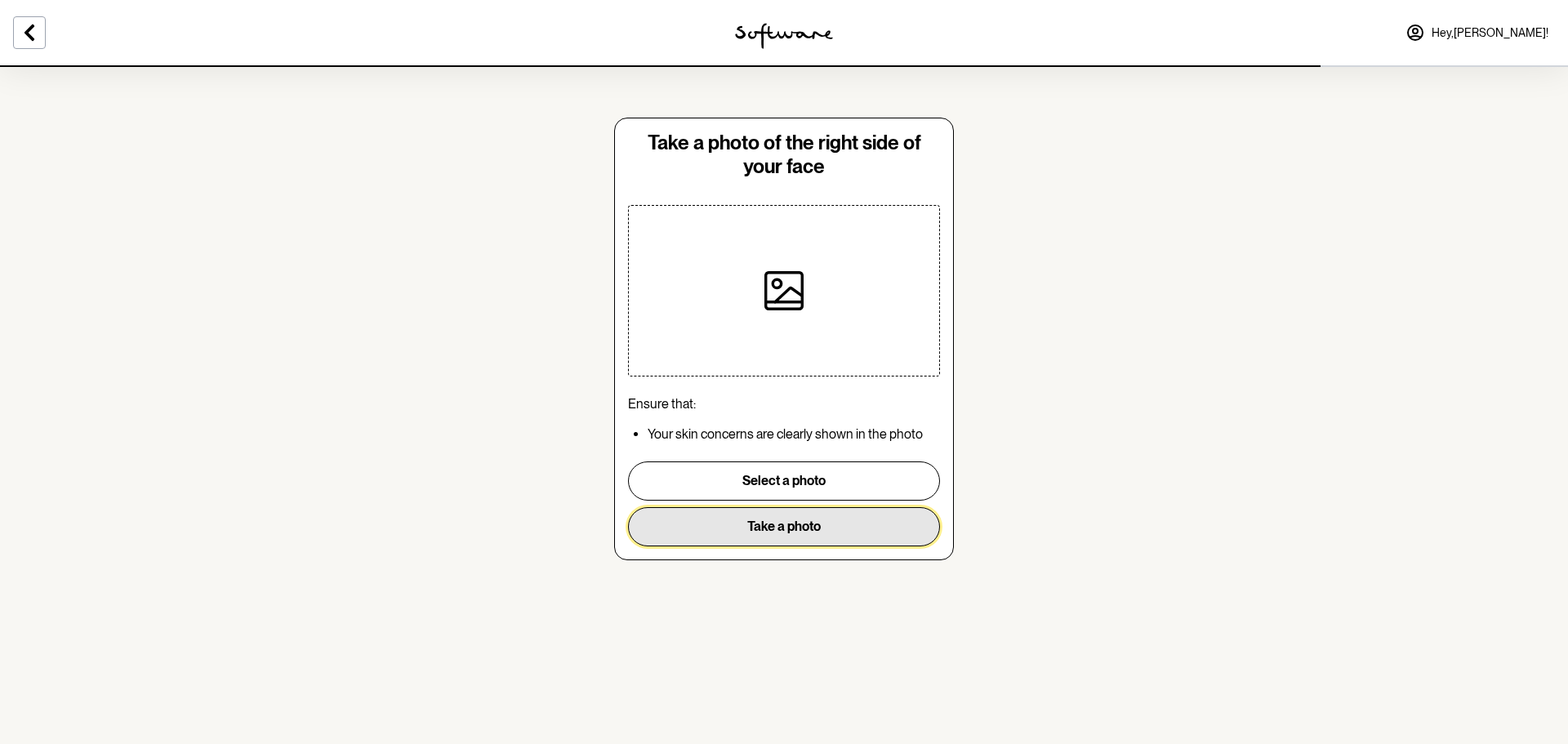
click at [804, 515] on button "Take a photo" at bounding box center [784, 527] width 312 height 39
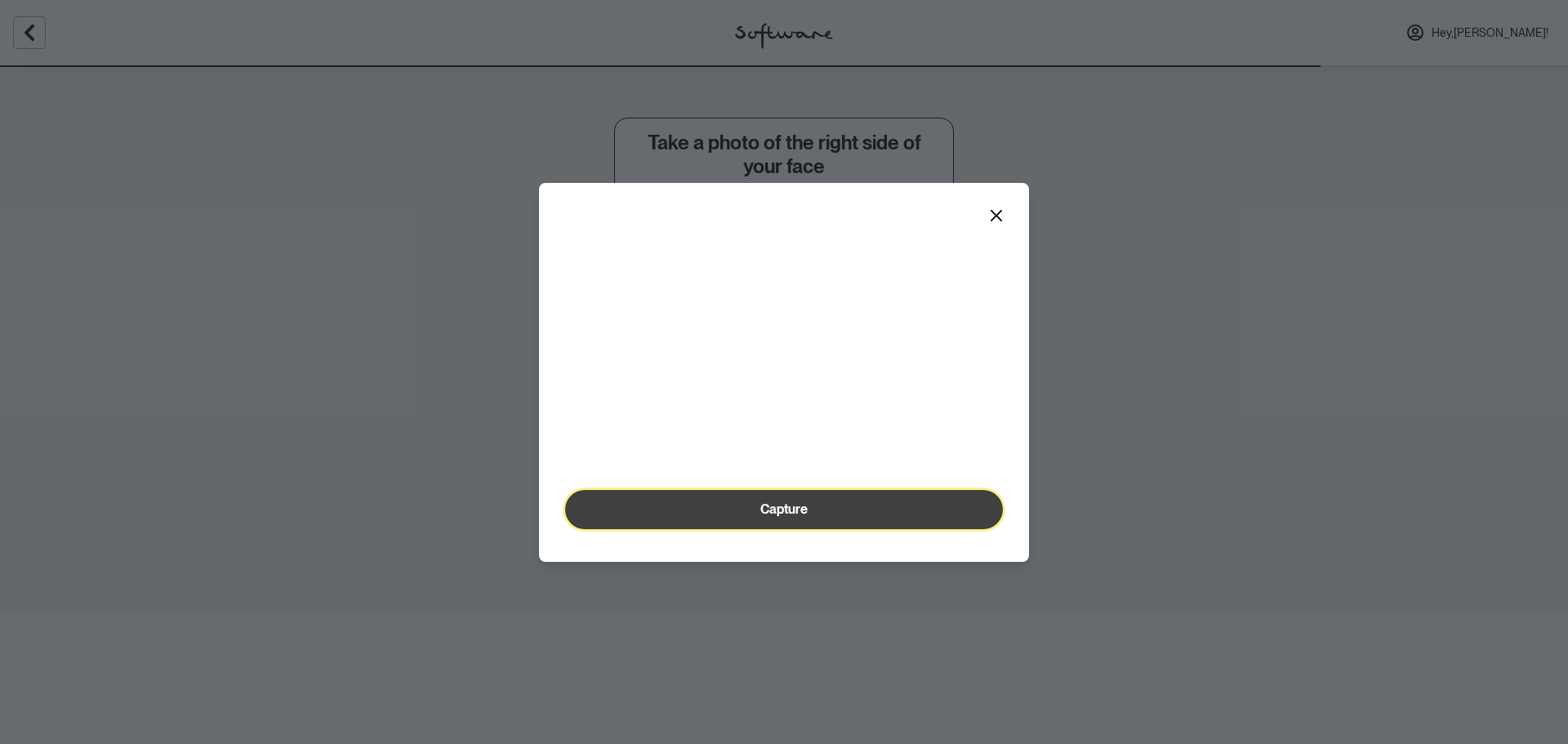
click at [797, 515] on span "Capture" at bounding box center [784, 509] width 48 height 16
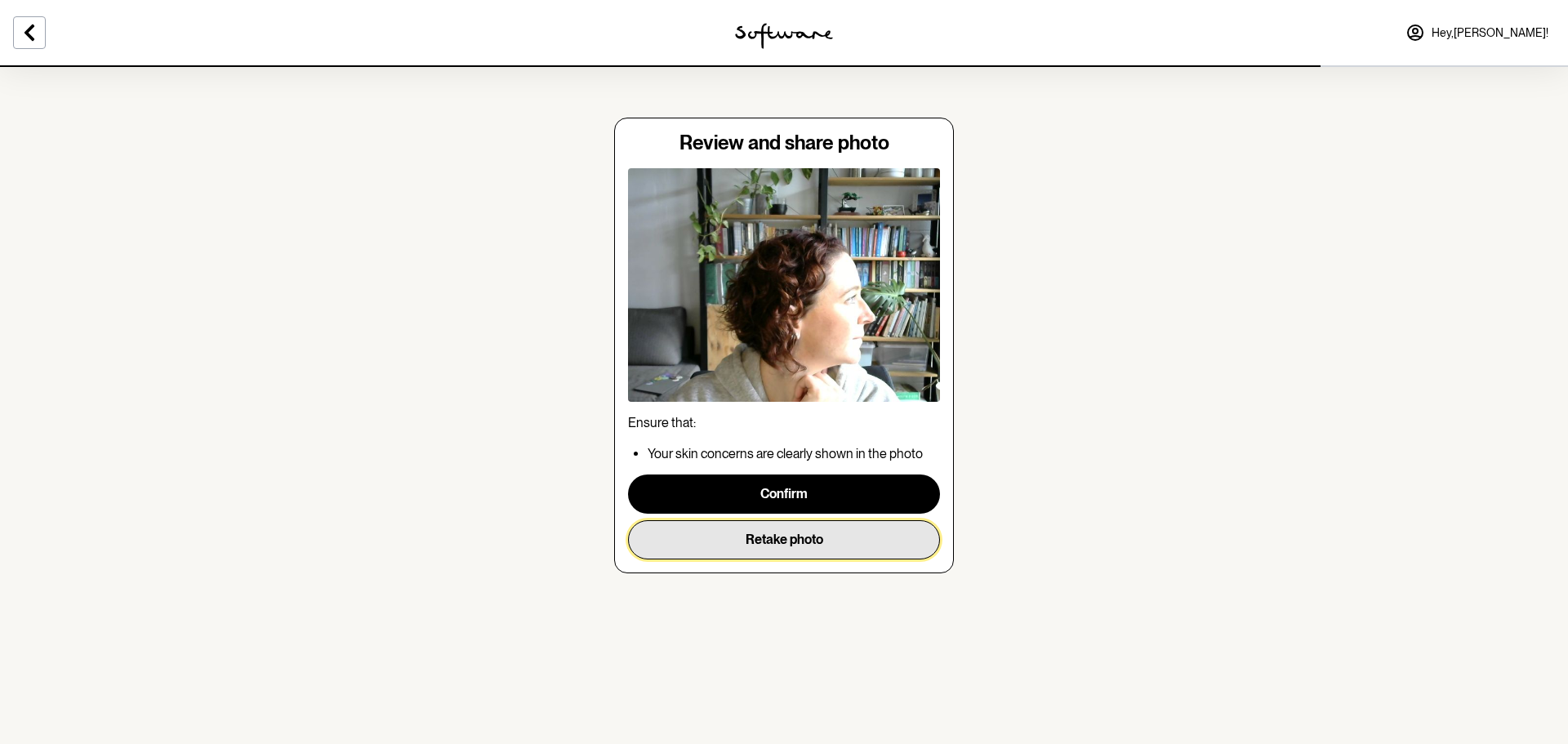
click at [792, 515] on button "Retake photo" at bounding box center [784, 540] width 312 height 39
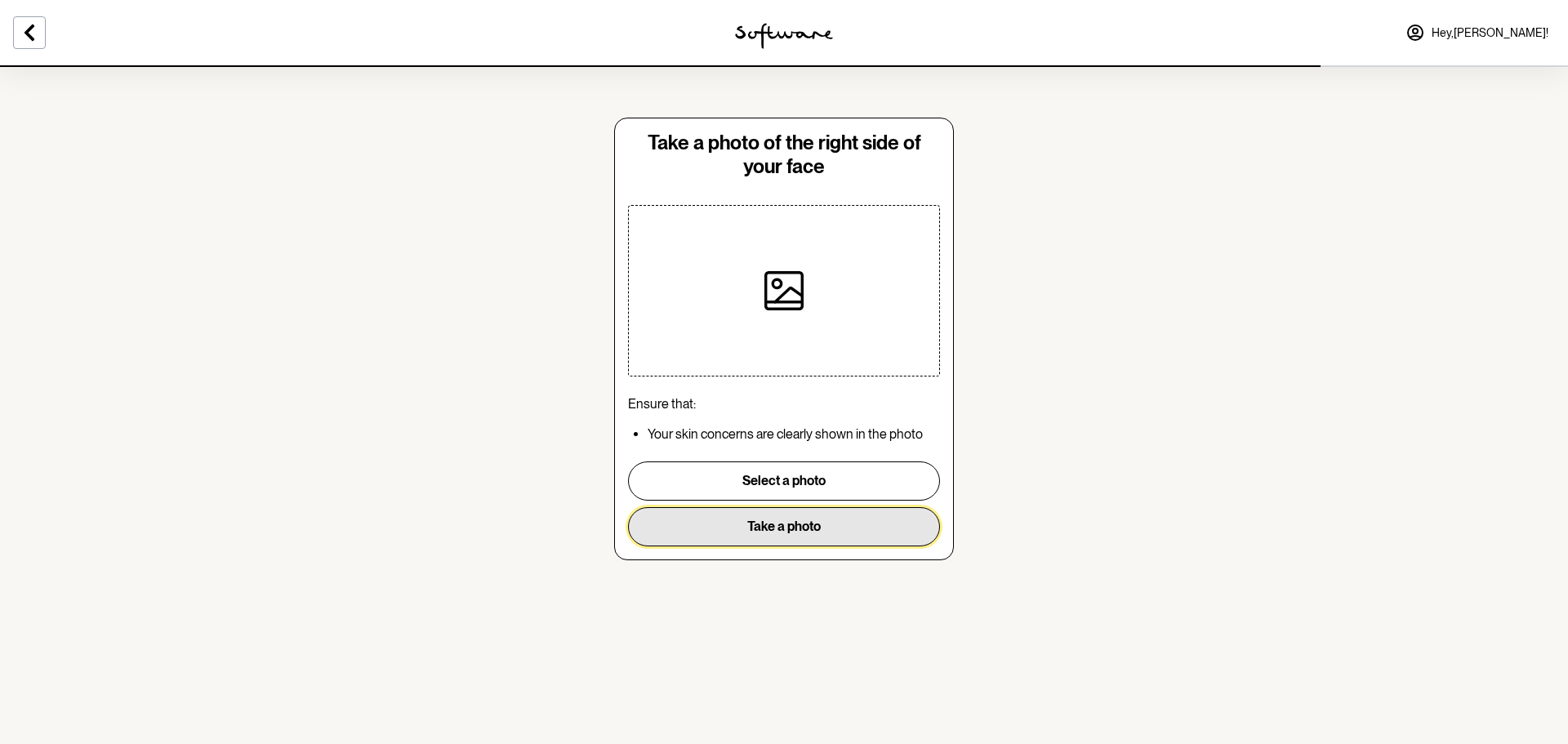
click at [792, 515] on button "Take a photo" at bounding box center [784, 527] width 312 height 39
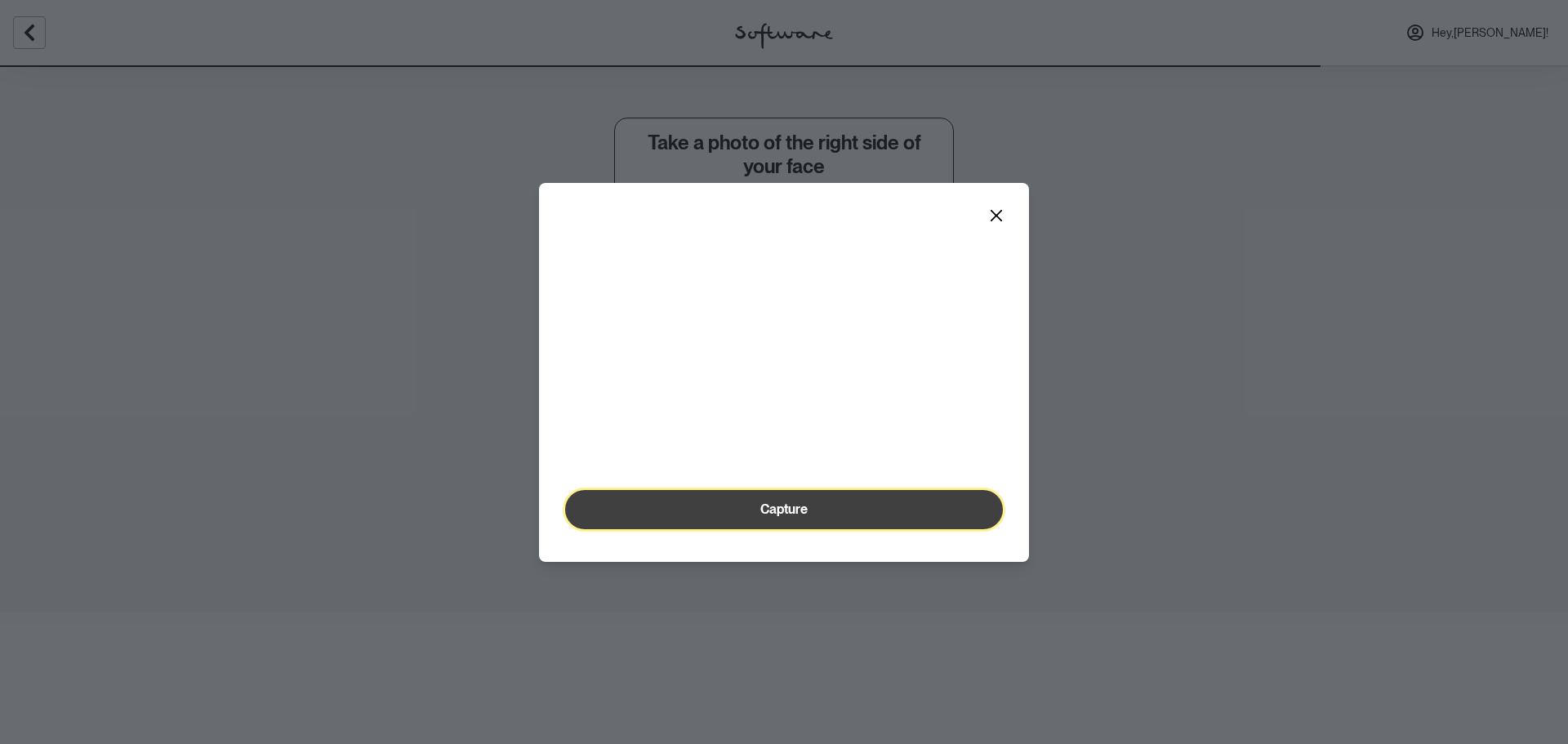
click at [787, 515] on span "Capture" at bounding box center [784, 509] width 48 height 16
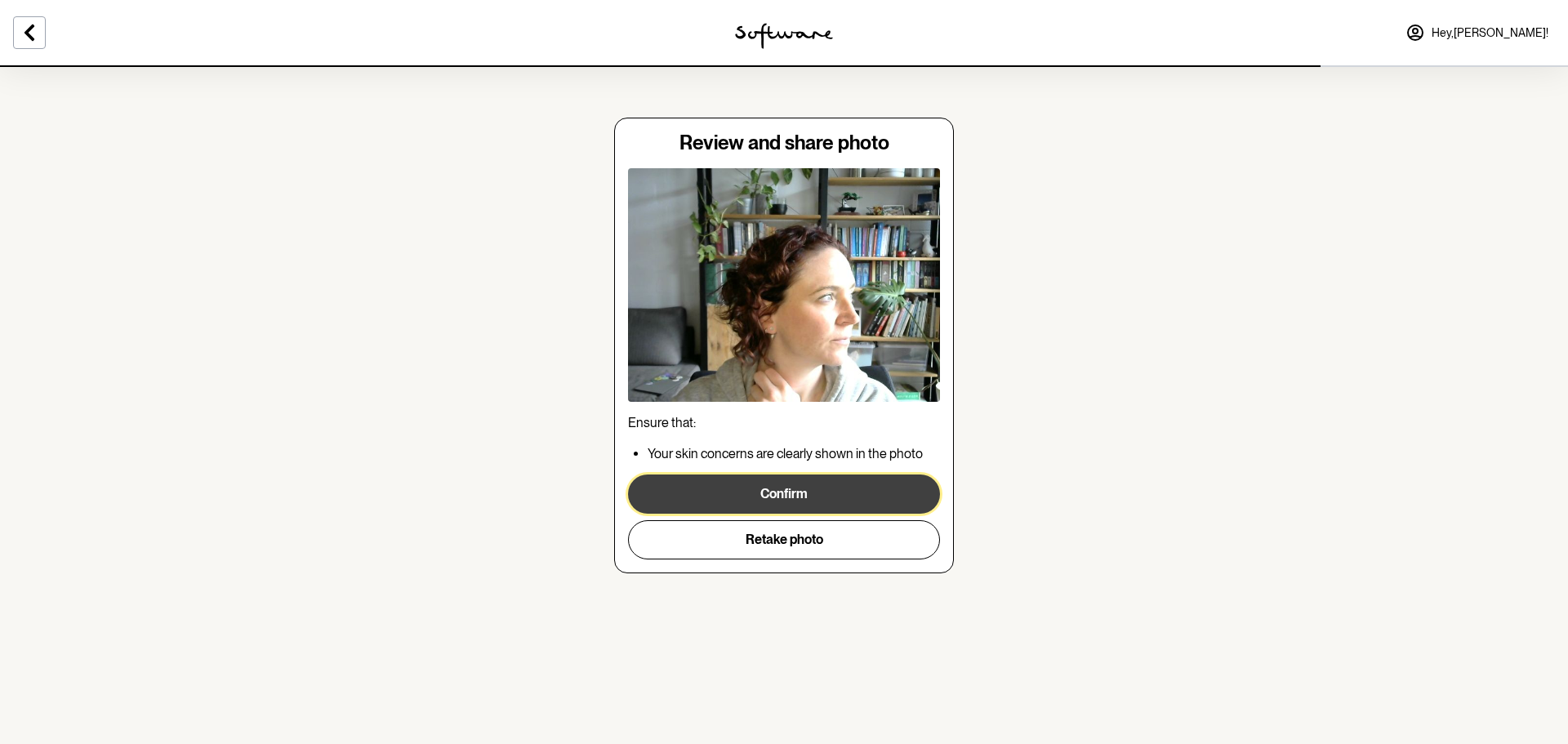
click at [784, 502] on button "Confirm" at bounding box center [784, 494] width 312 height 39
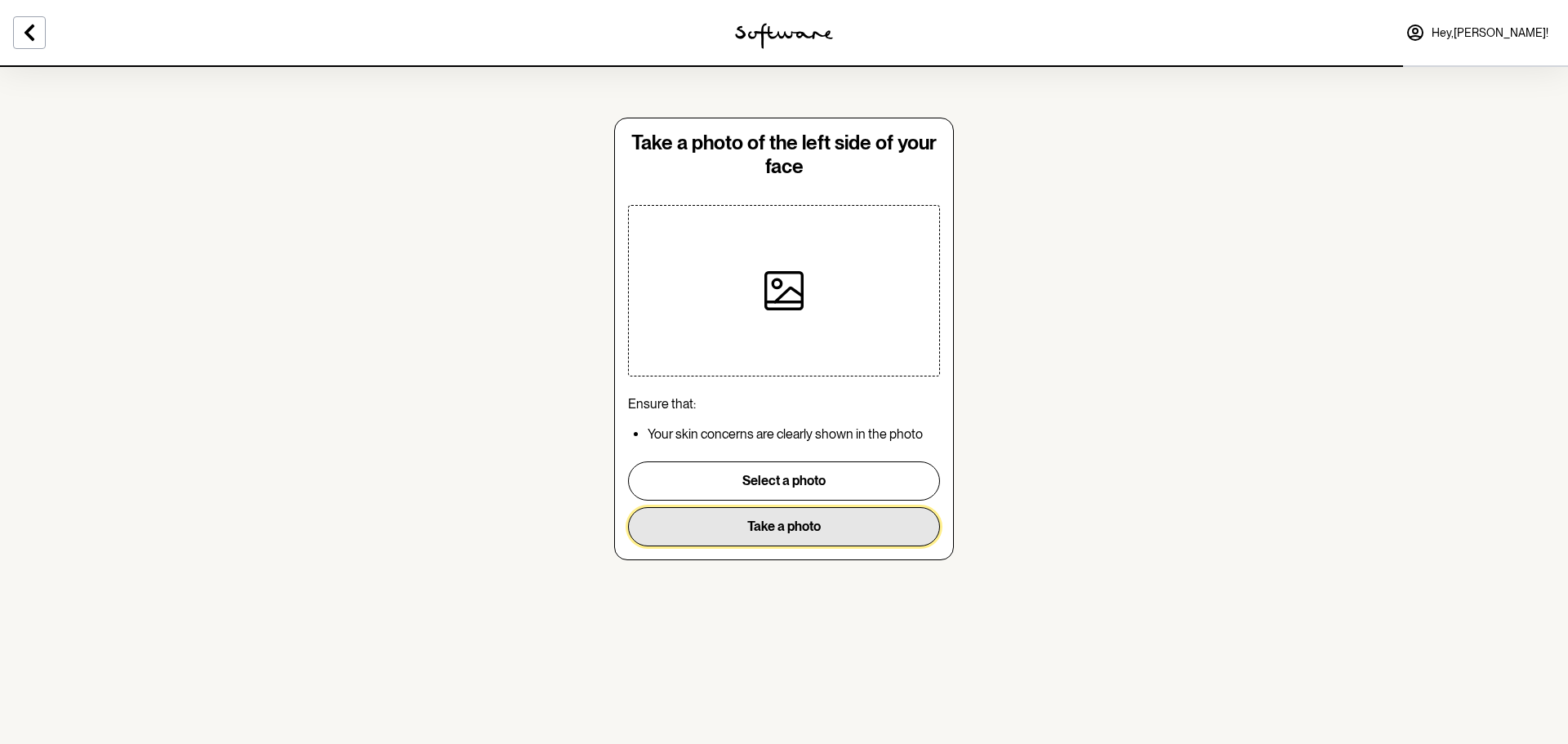
click at [799, 515] on button "Take a photo" at bounding box center [784, 527] width 312 height 39
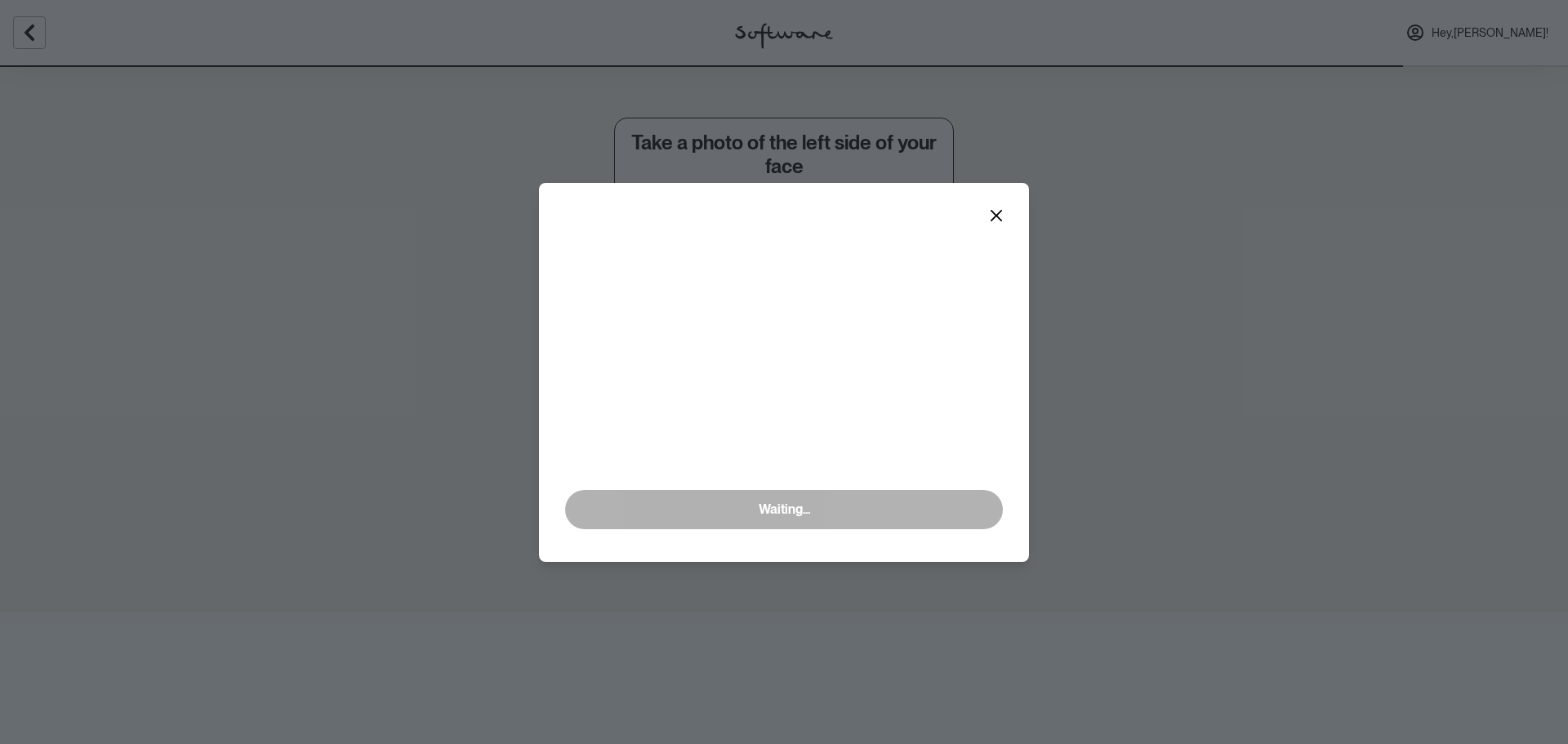
click at [763, 402] on video at bounding box center [784, 371] width 438 height 219
click at [998, 216] on icon "Close" at bounding box center [996, 215] width 11 height 11
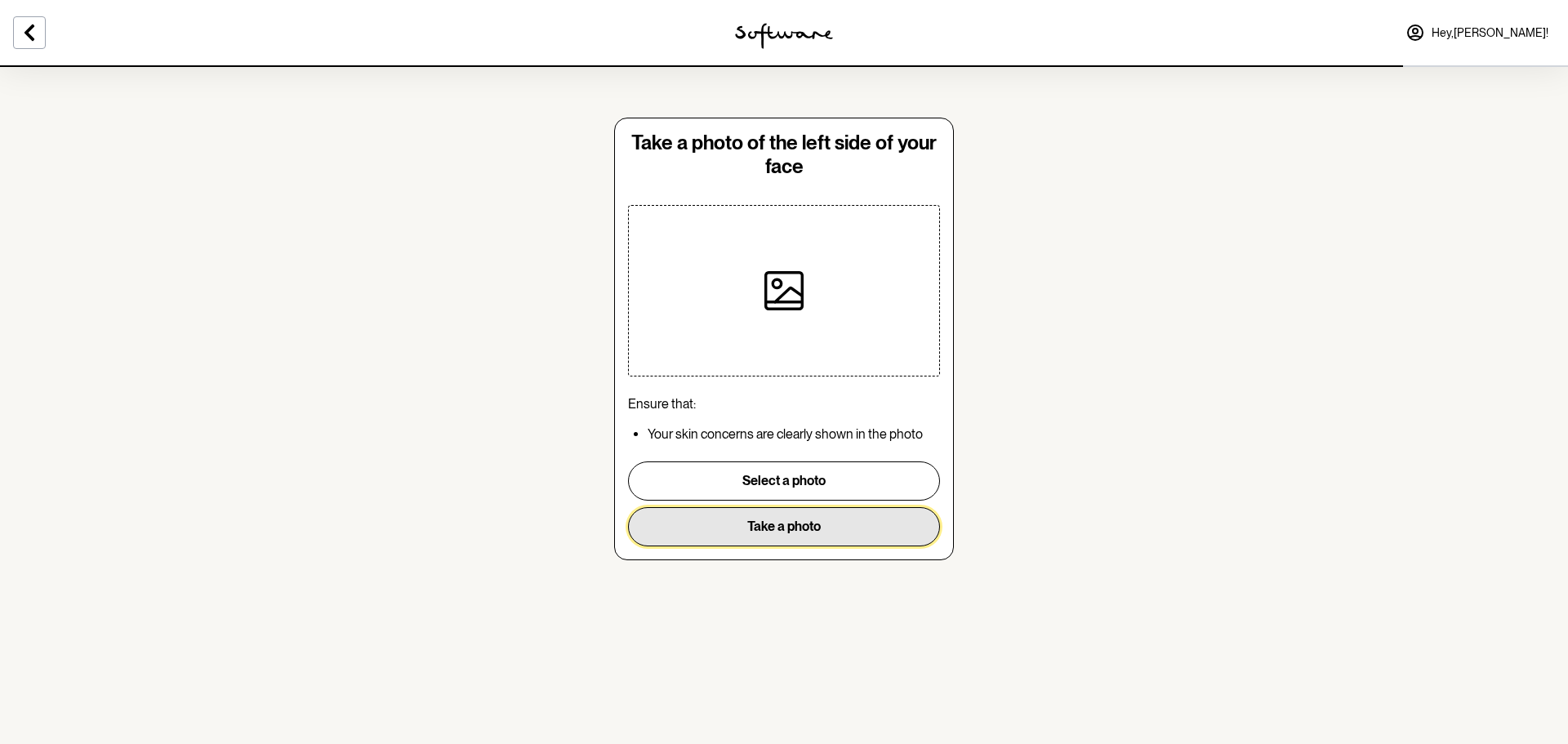
click at [787, 515] on button "Take a photo" at bounding box center [784, 527] width 312 height 39
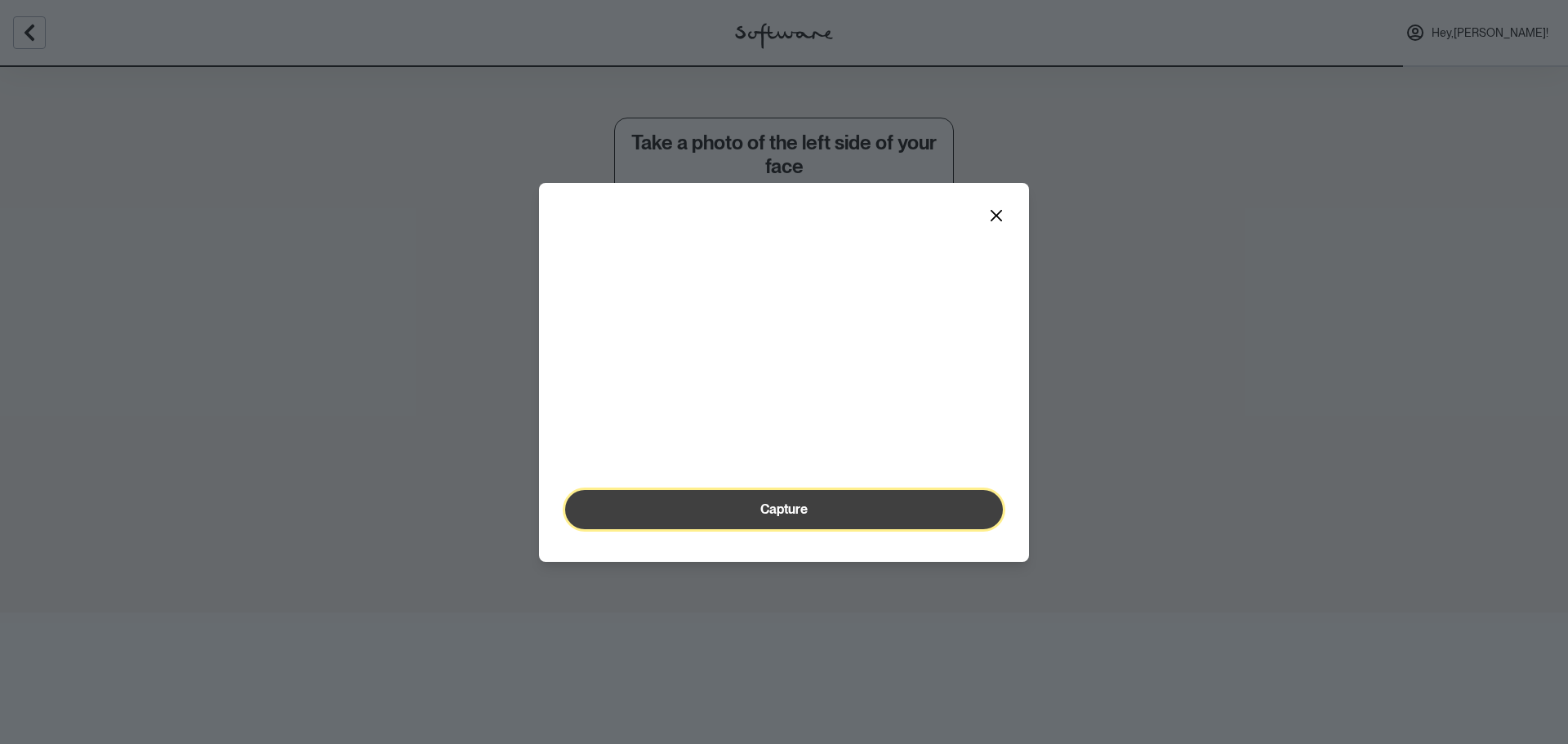
click at [780, 515] on span "Capture" at bounding box center [784, 509] width 48 height 16
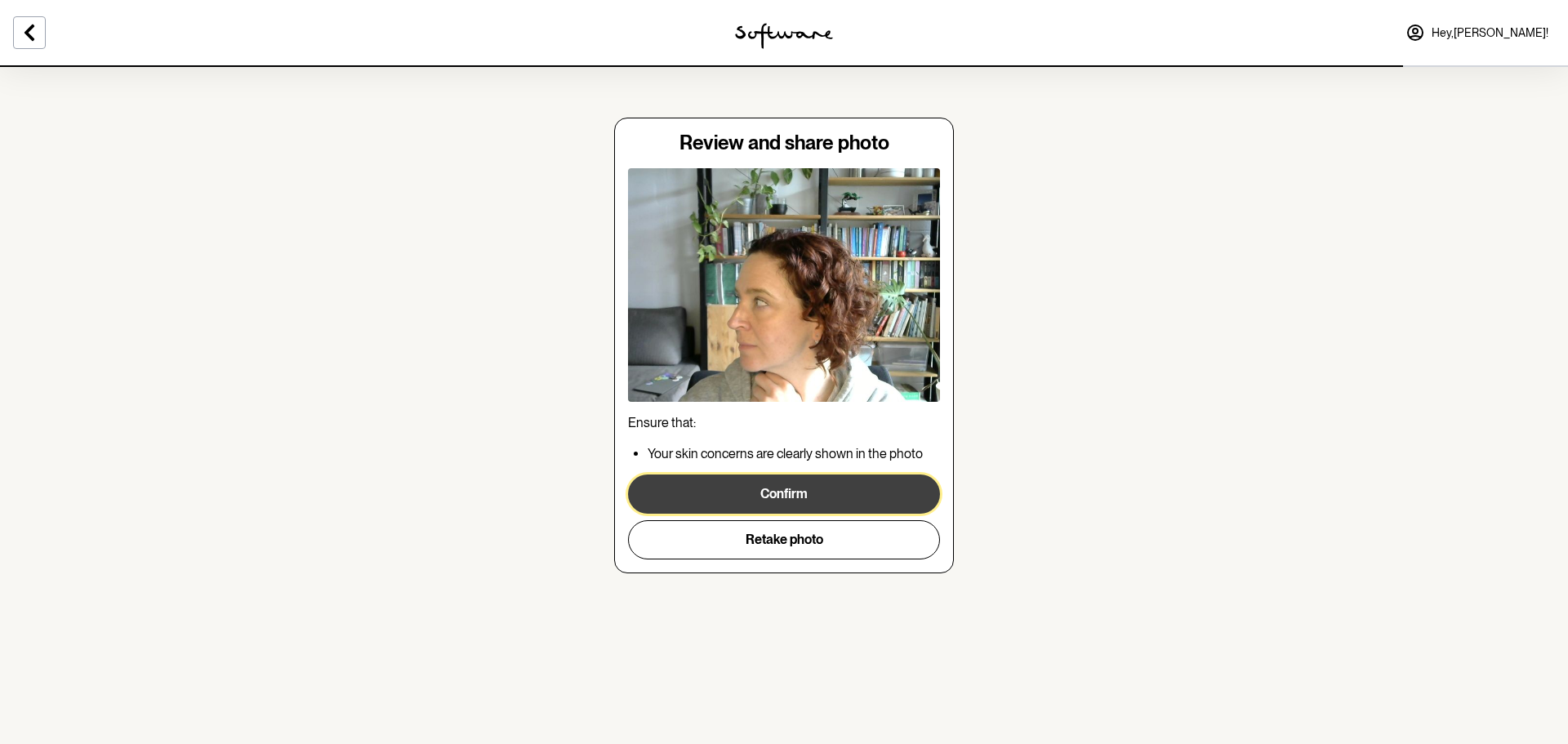
click at [782, 497] on button "Confirm" at bounding box center [784, 494] width 312 height 39
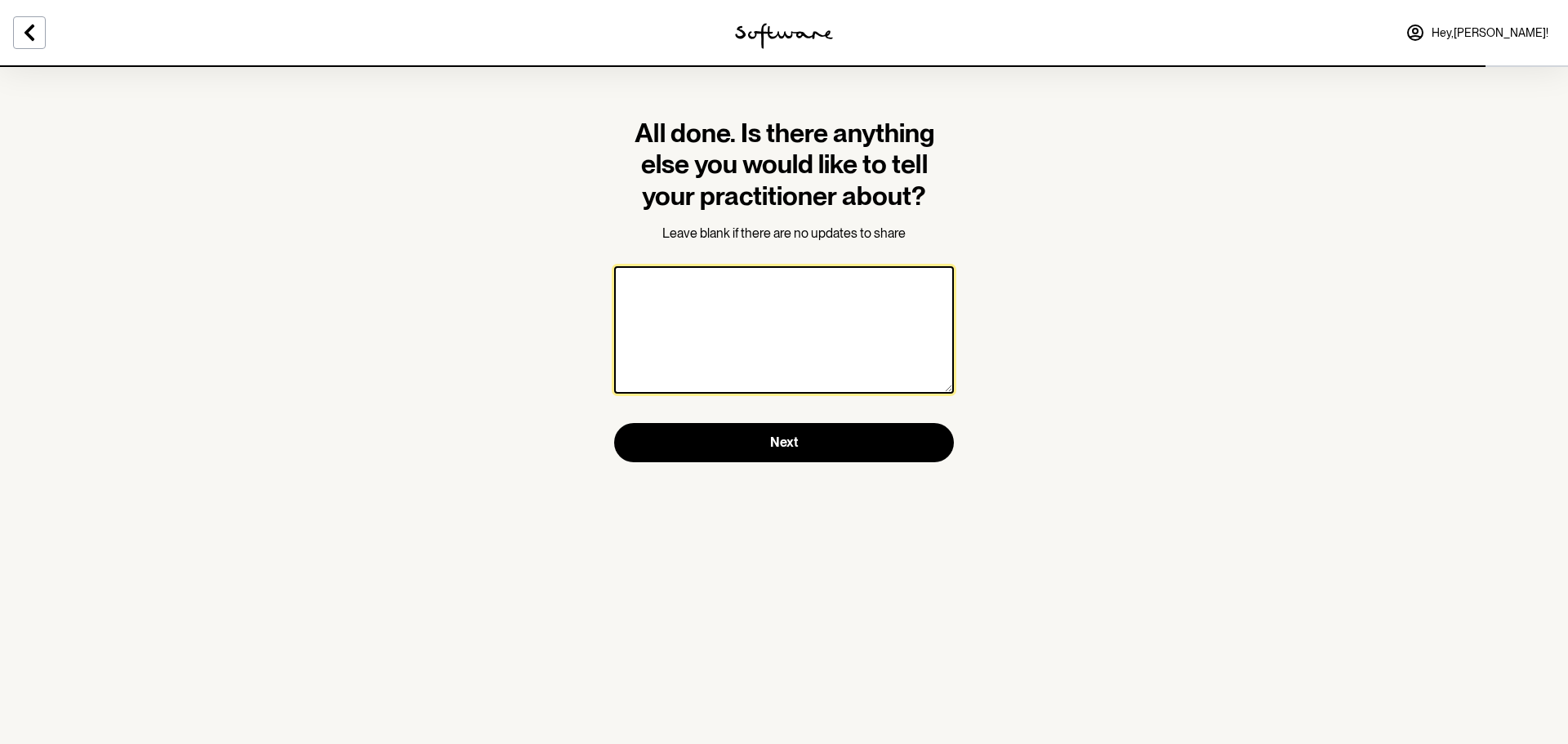
click at [856, 347] on textarea at bounding box center [784, 329] width 340 height 128
type textarea "B"
type textarea "No"
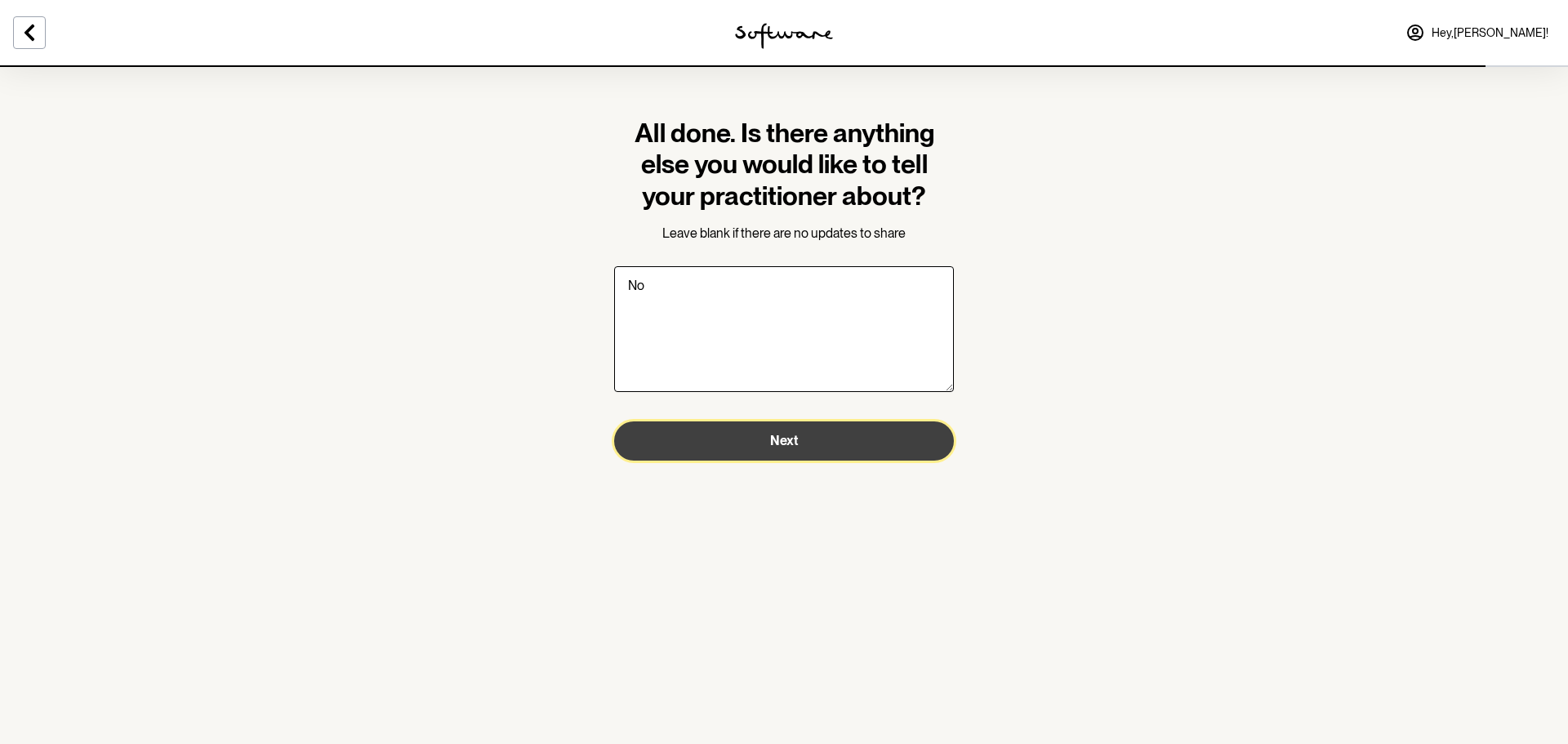
click at [827, 438] on button "Next" at bounding box center [784, 441] width 340 height 39
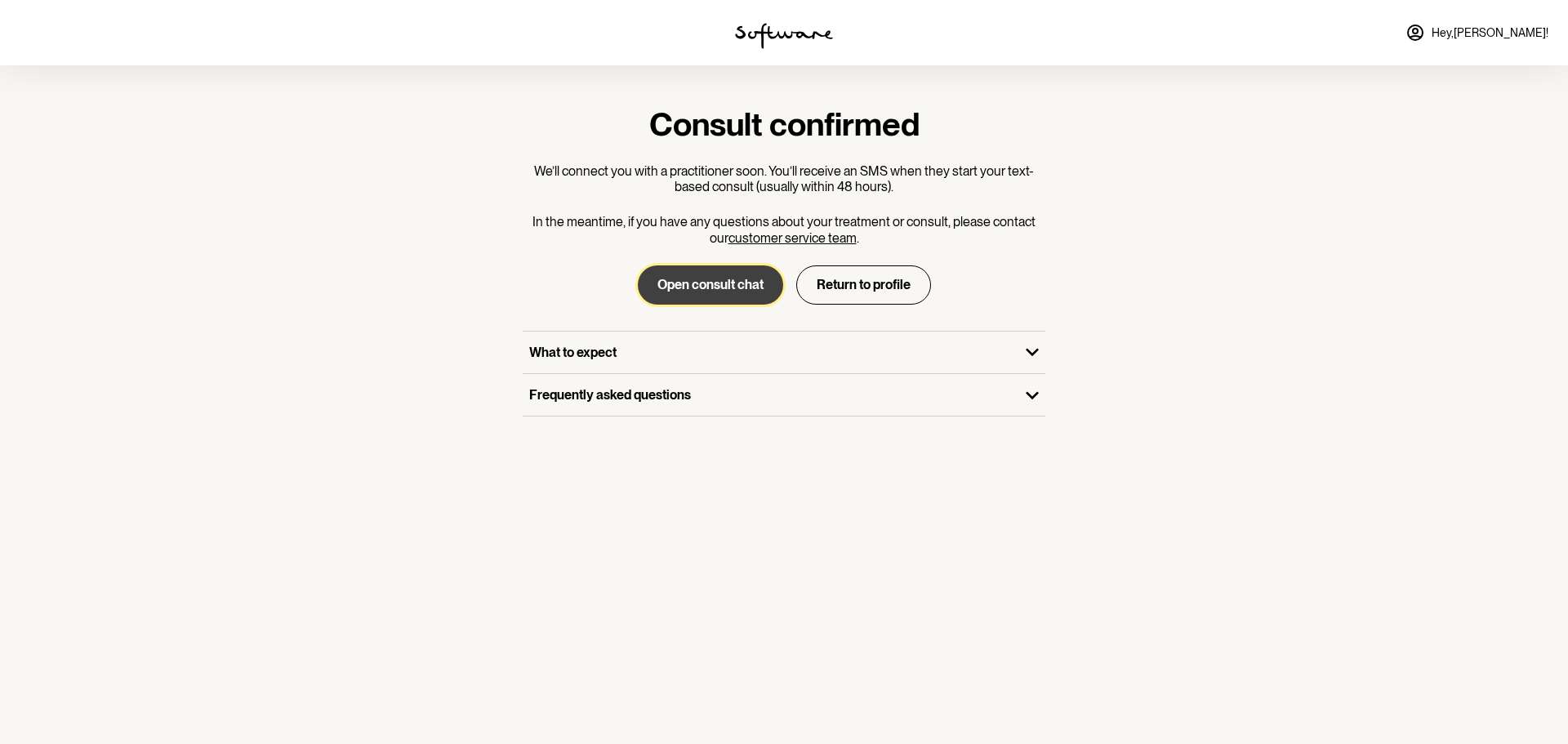
click at [672, 292] on button "Open consult chat" at bounding box center [710, 284] width 145 height 39
